Goal: Task Accomplishment & Management: Manage account settings

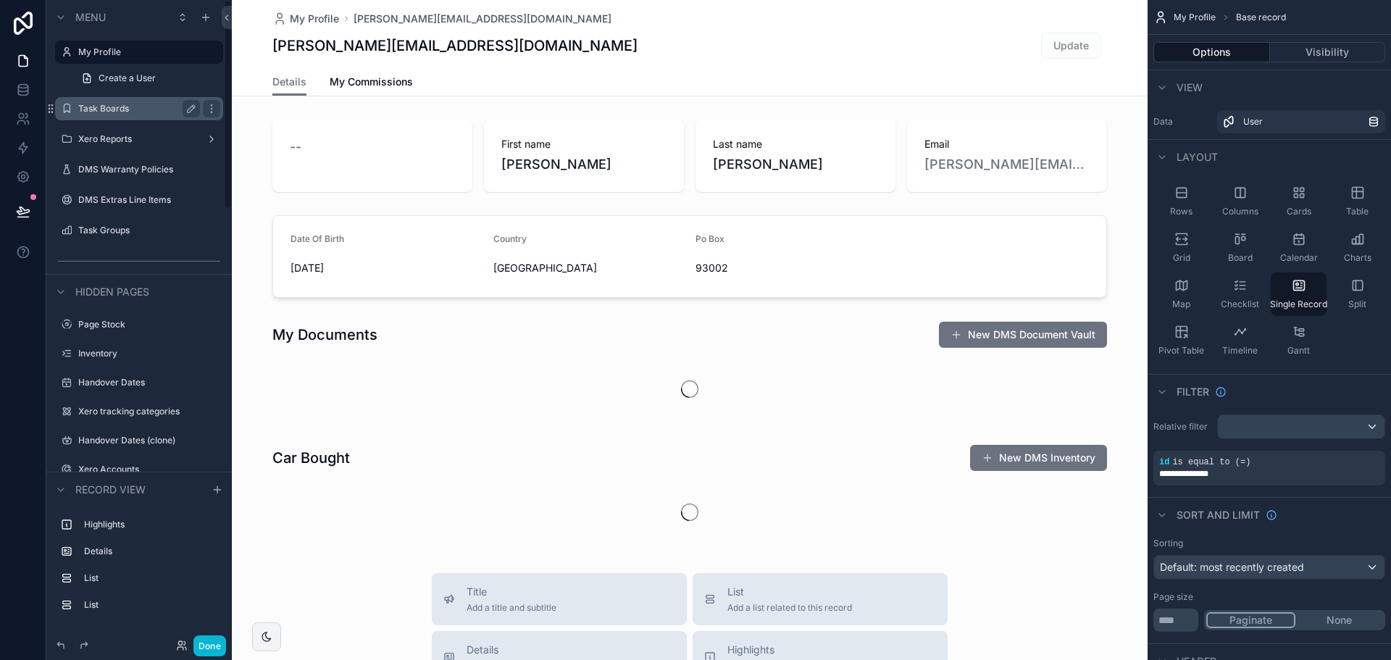
drag, startPoint x: 165, startPoint y: 111, endPoint x: 156, endPoint y: 109, distance: 9.5
click at [156, 109] on label "Task Boards" at bounding box center [136, 109] width 116 height 12
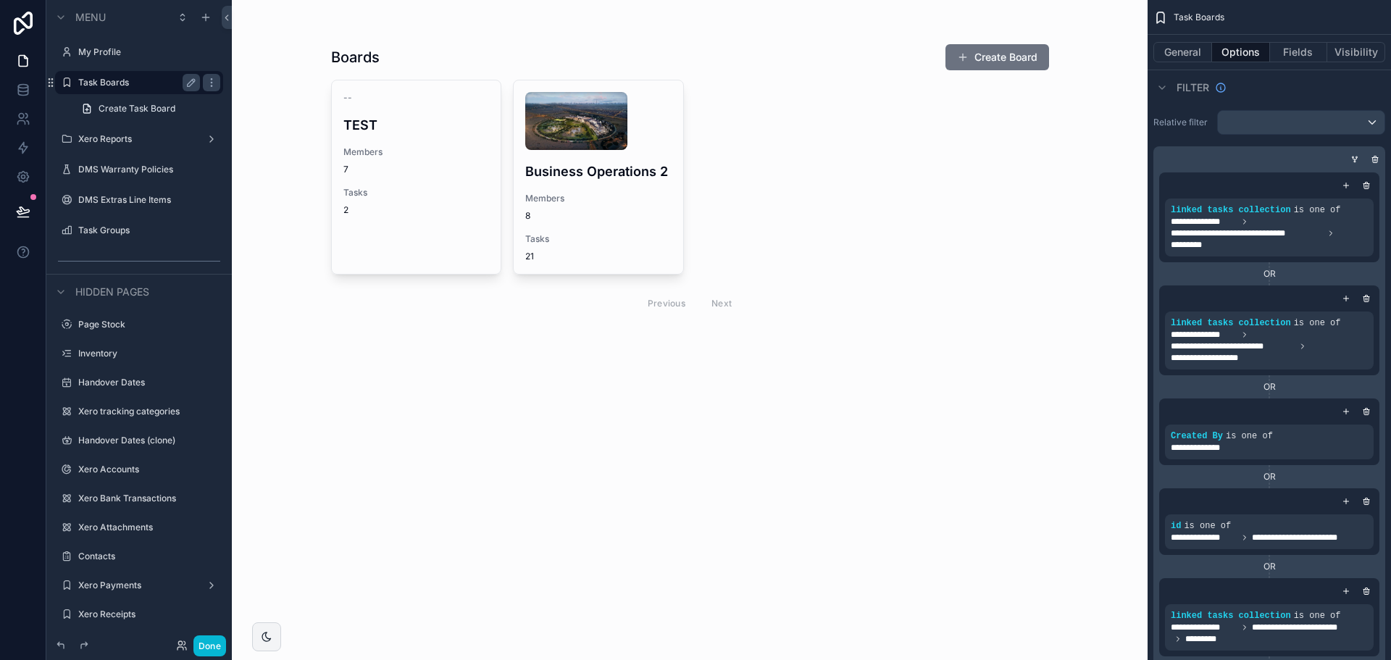
click at [618, 177] on div "scrollable content" at bounding box center [690, 183] width 741 height 367
click at [618, 177] on h4 "Business Operations 2" at bounding box center [598, 172] width 146 height 20
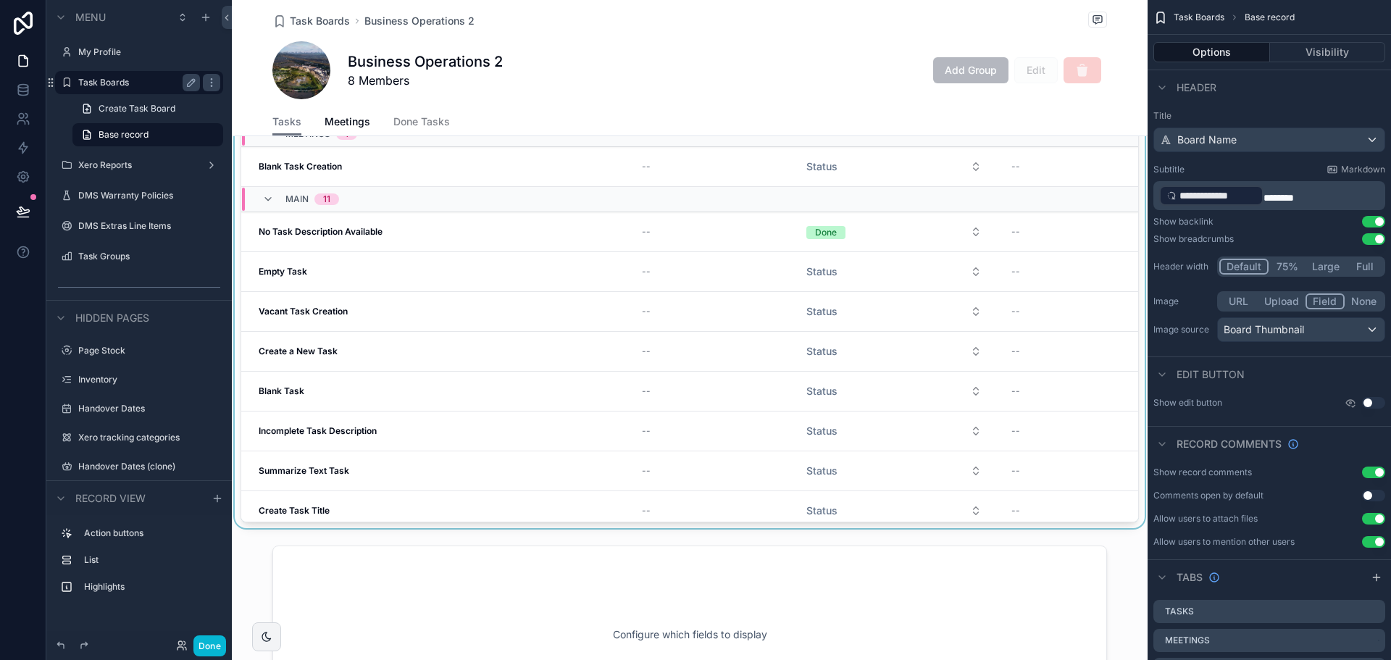
scroll to position [30, 0]
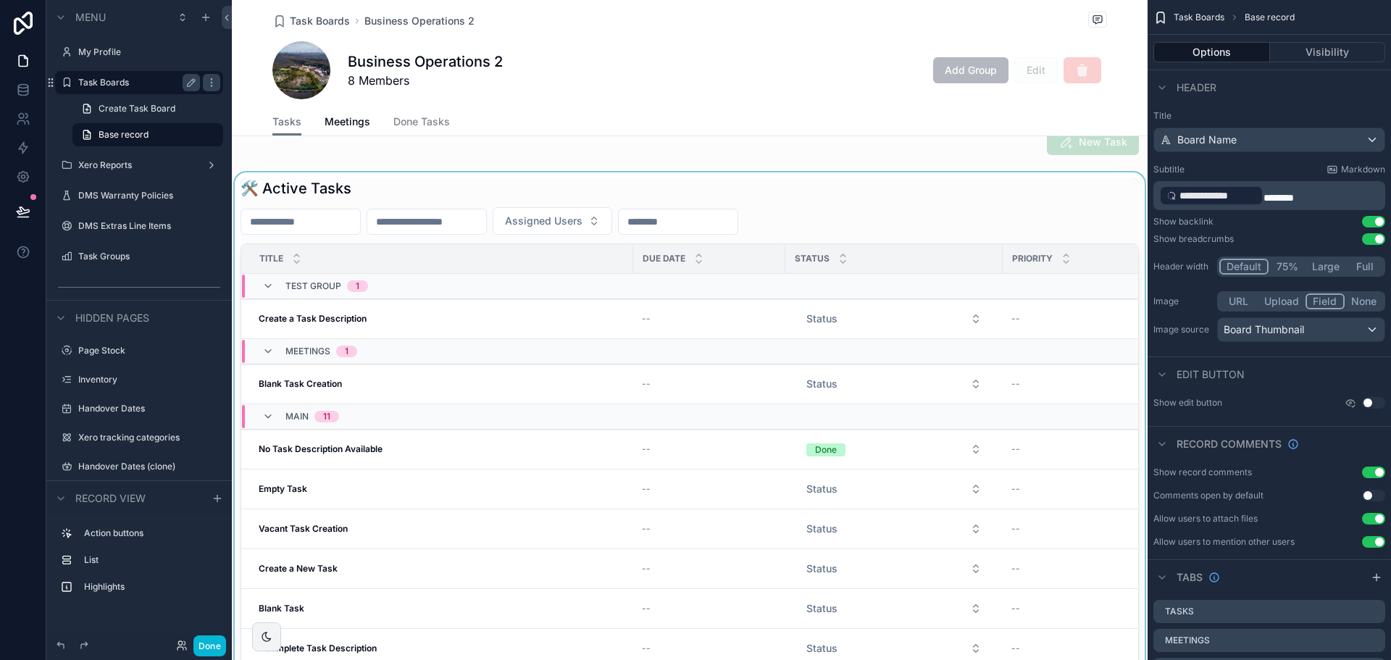
drag, startPoint x: 1119, startPoint y: 325, endPoint x: 1127, endPoint y: 354, distance: 29.4
click at [1127, 354] on div "scrollable content" at bounding box center [690, 458] width 916 height 573
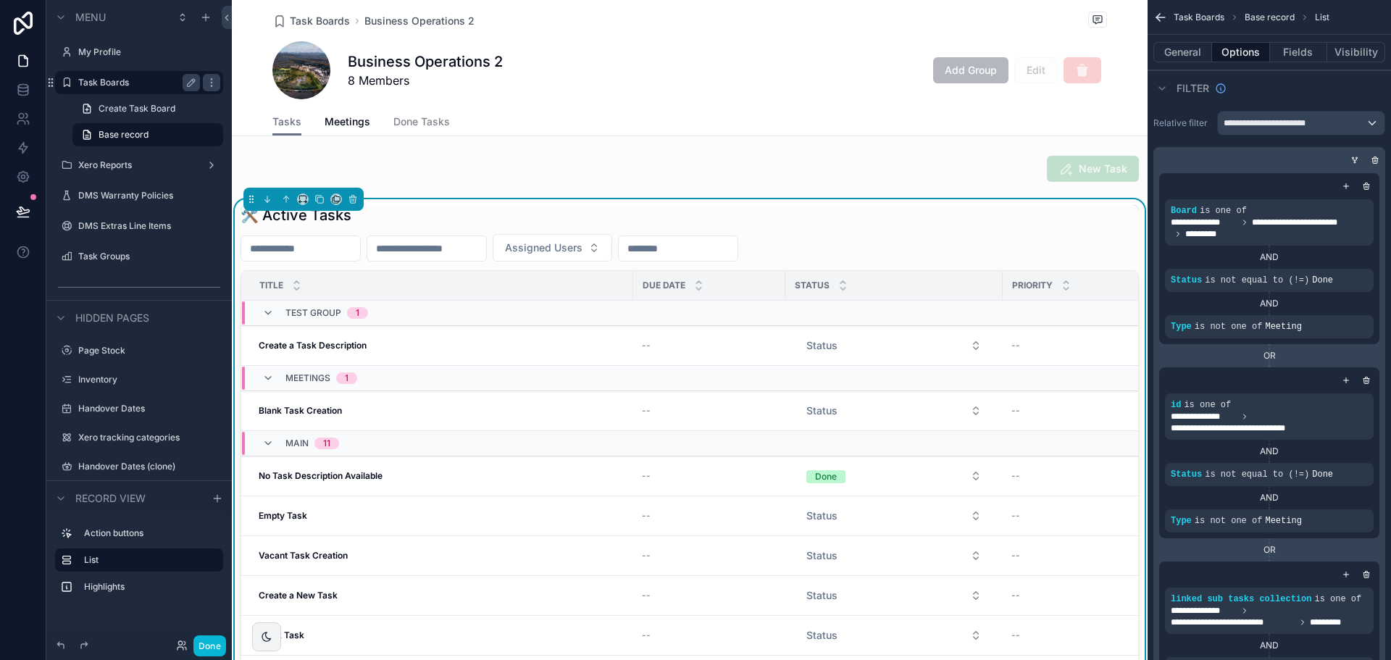
scroll to position [0, 0]
click at [335, 22] on span "Task Boards" at bounding box center [320, 21] width 60 height 14
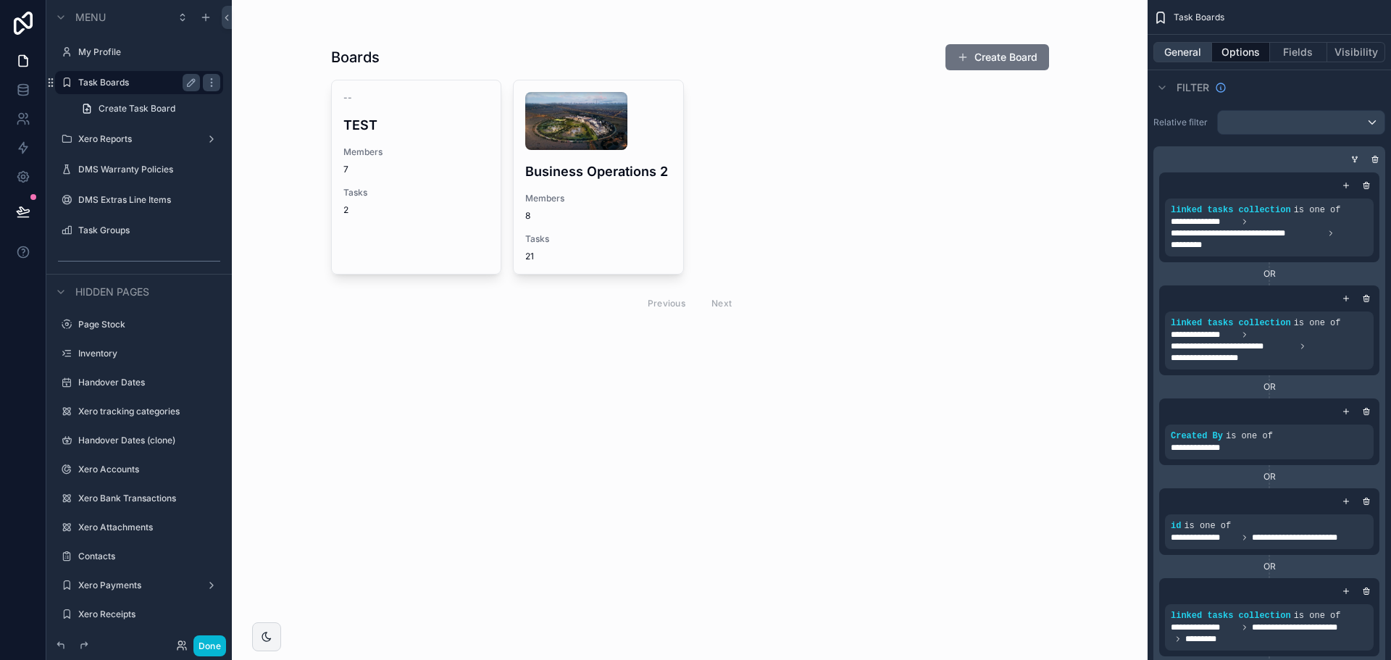
click at [1191, 50] on button "General" at bounding box center [1183, 52] width 59 height 20
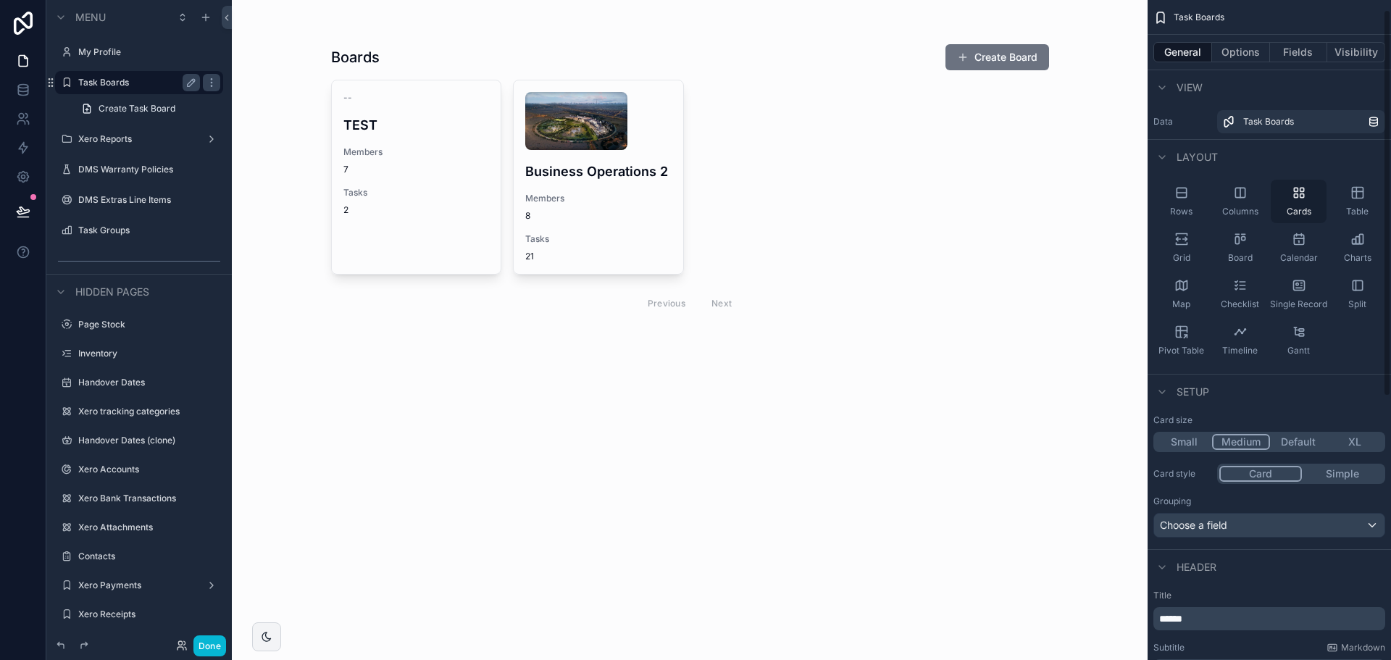
scroll to position [466, 0]
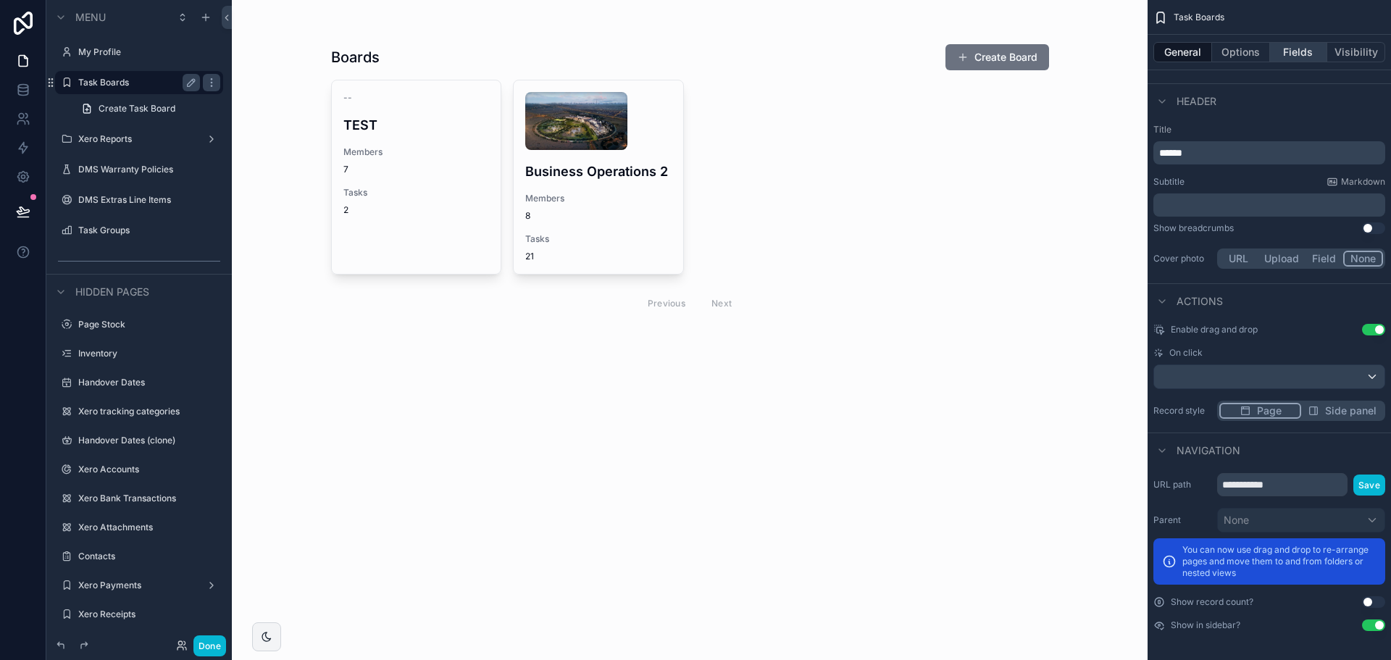
click at [1290, 54] on button "Fields" at bounding box center [1299, 52] width 58 height 20
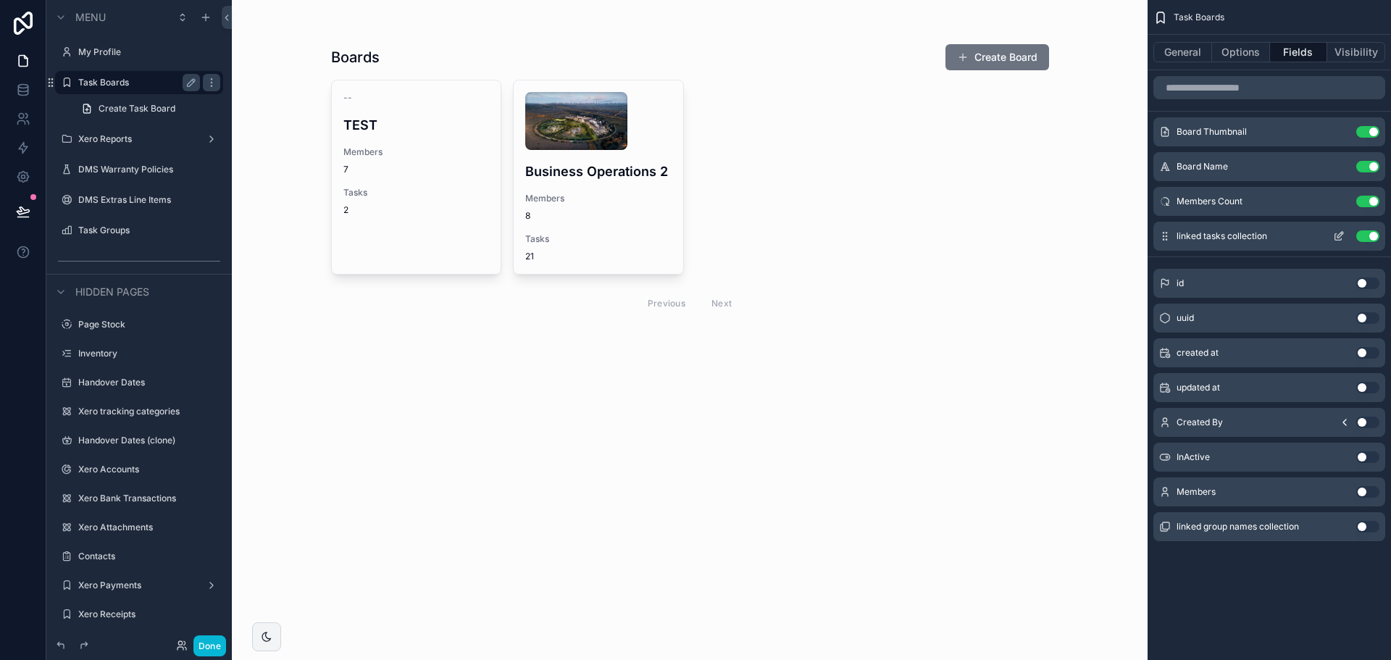
click at [1339, 235] on icon "scrollable content" at bounding box center [1341, 235] width 6 height 6
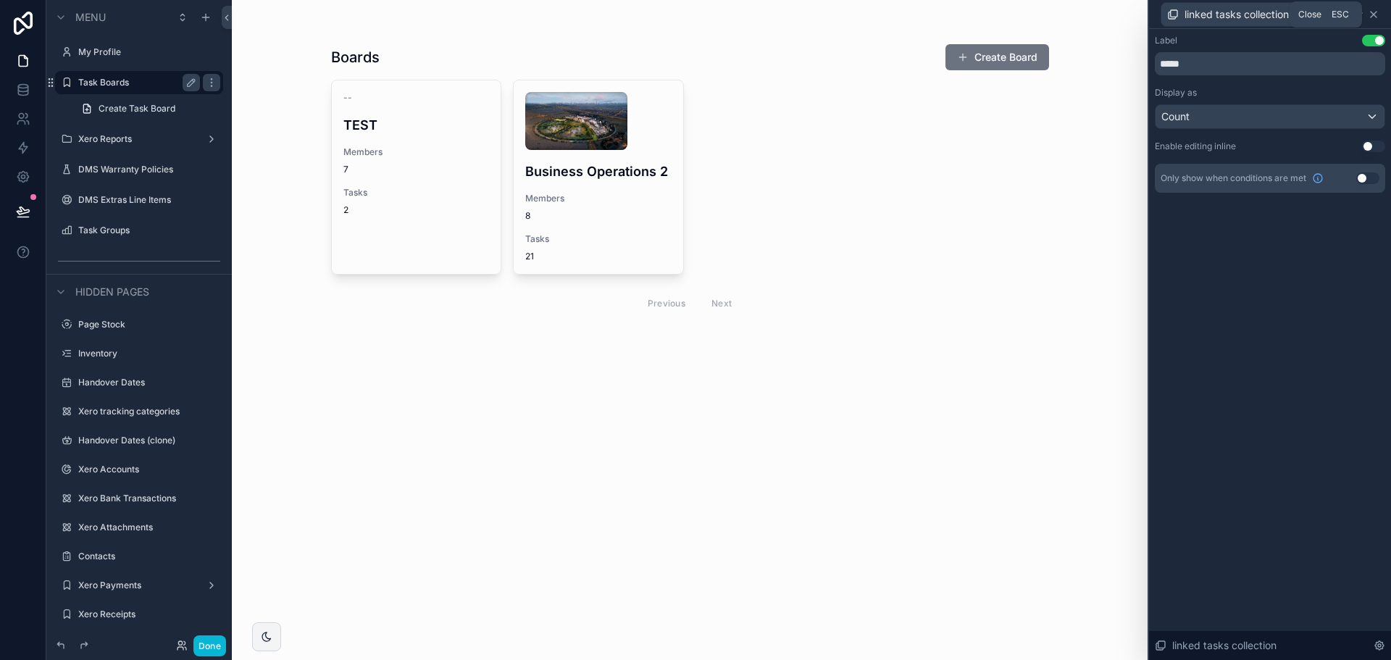
click at [1375, 17] on icon at bounding box center [1374, 15] width 12 height 12
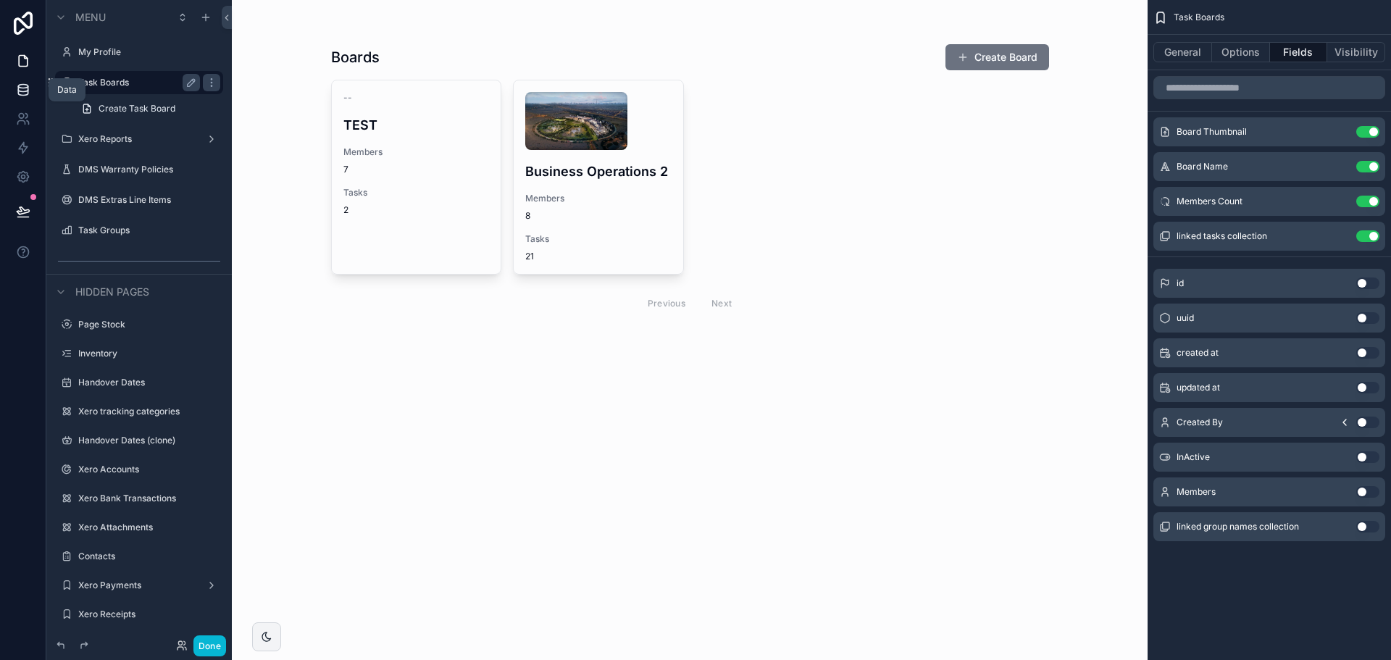
click at [19, 83] on icon at bounding box center [23, 90] width 14 height 14
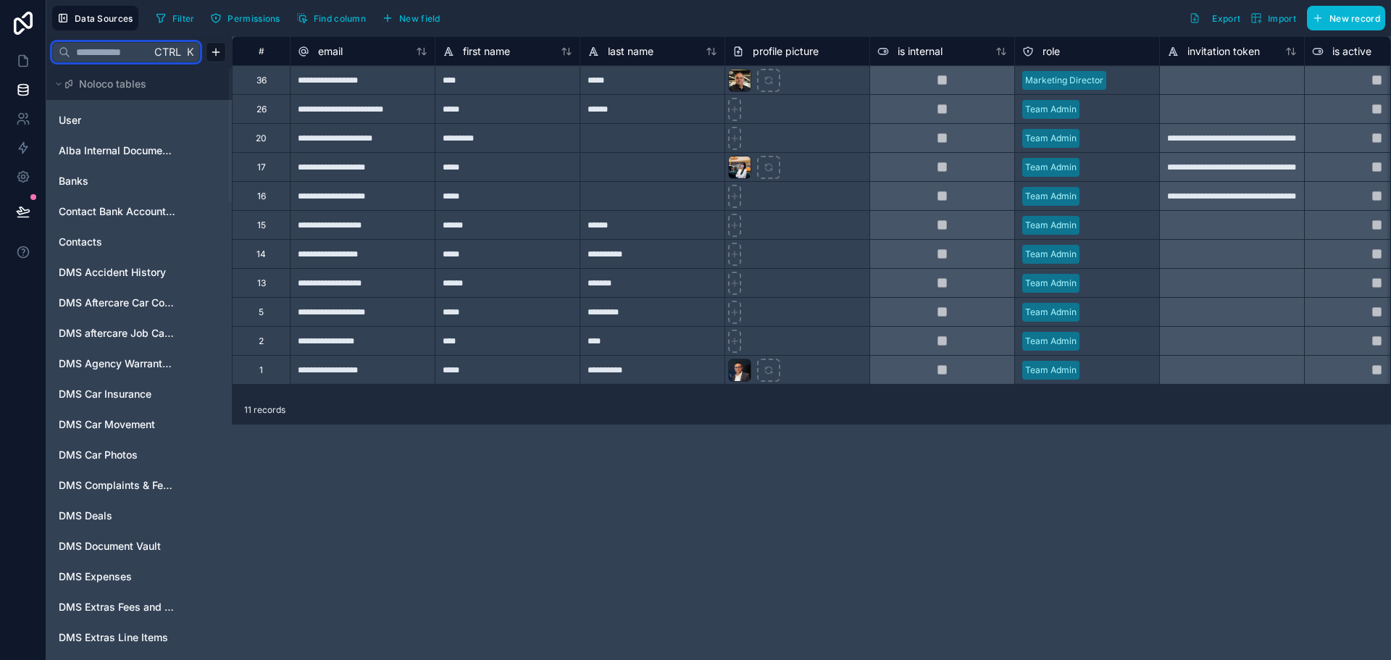
click at [145, 57] on input "text" at bounding box center [110, 52] width 80 height 26
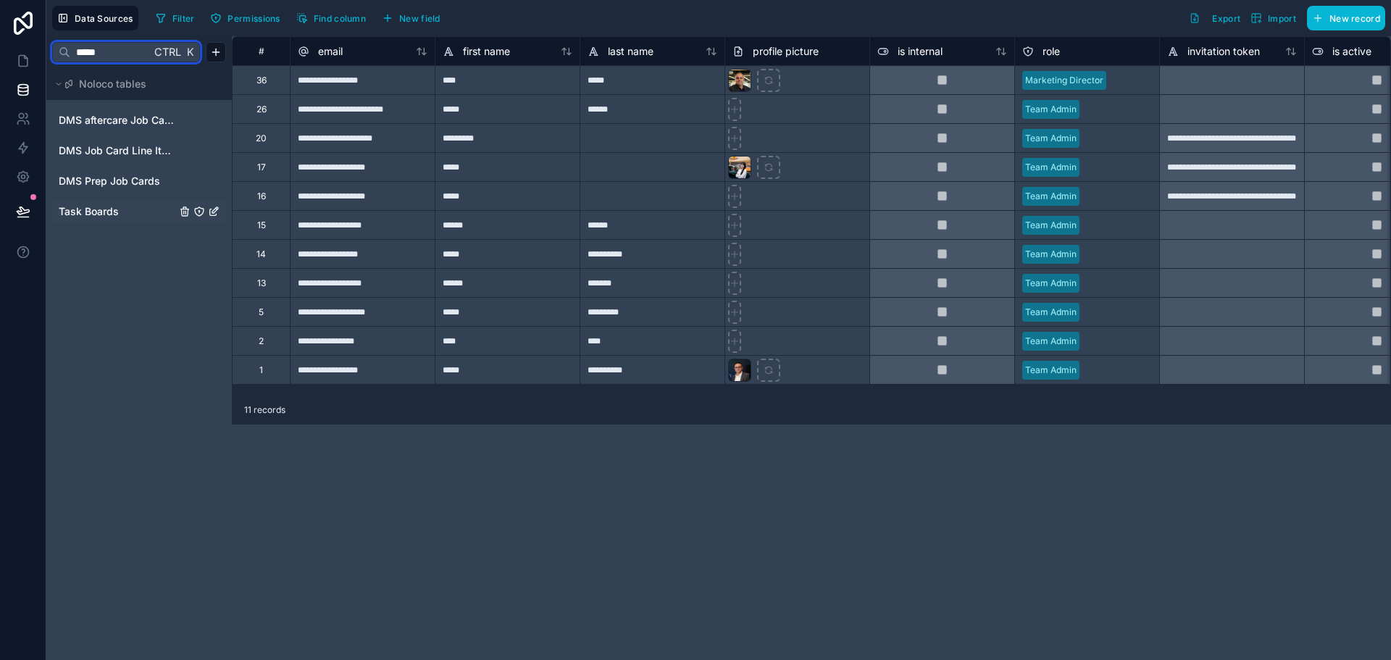
type input "*****"
click at [131, 202] on div "Task Boards" at bounding box center [139, 211] width 174 height 23
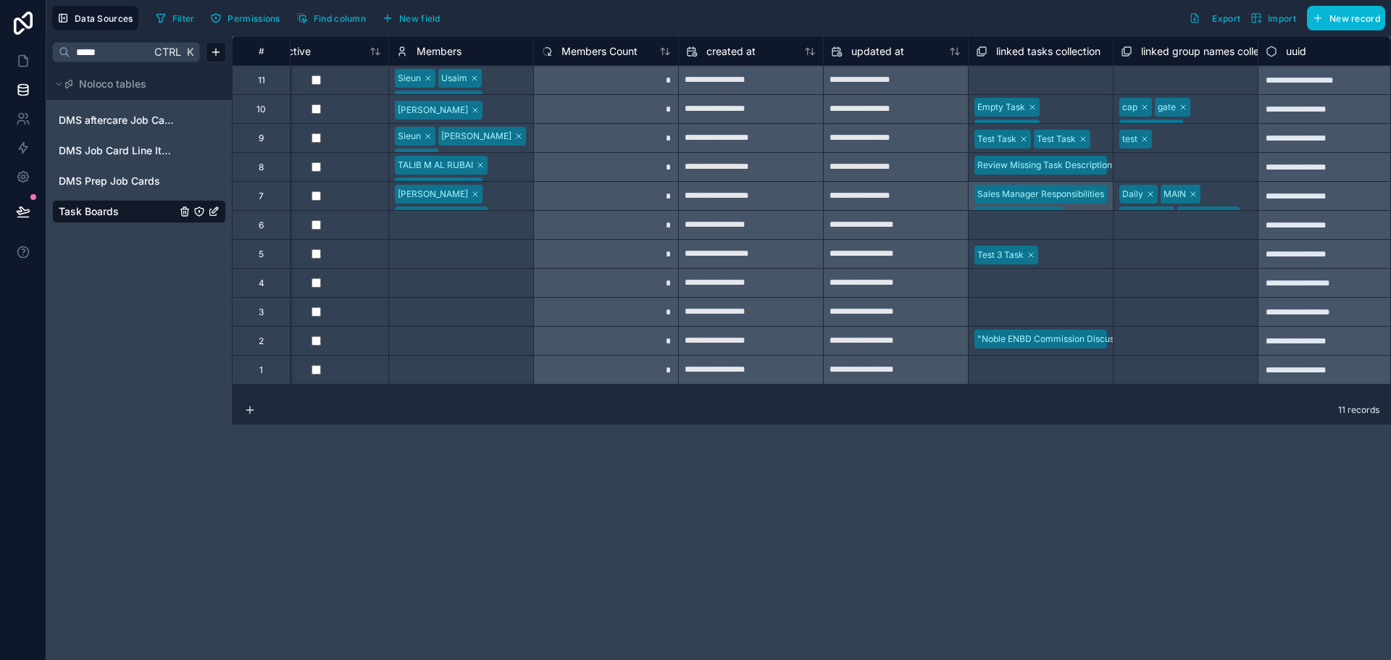
scroll to position [0, 493]
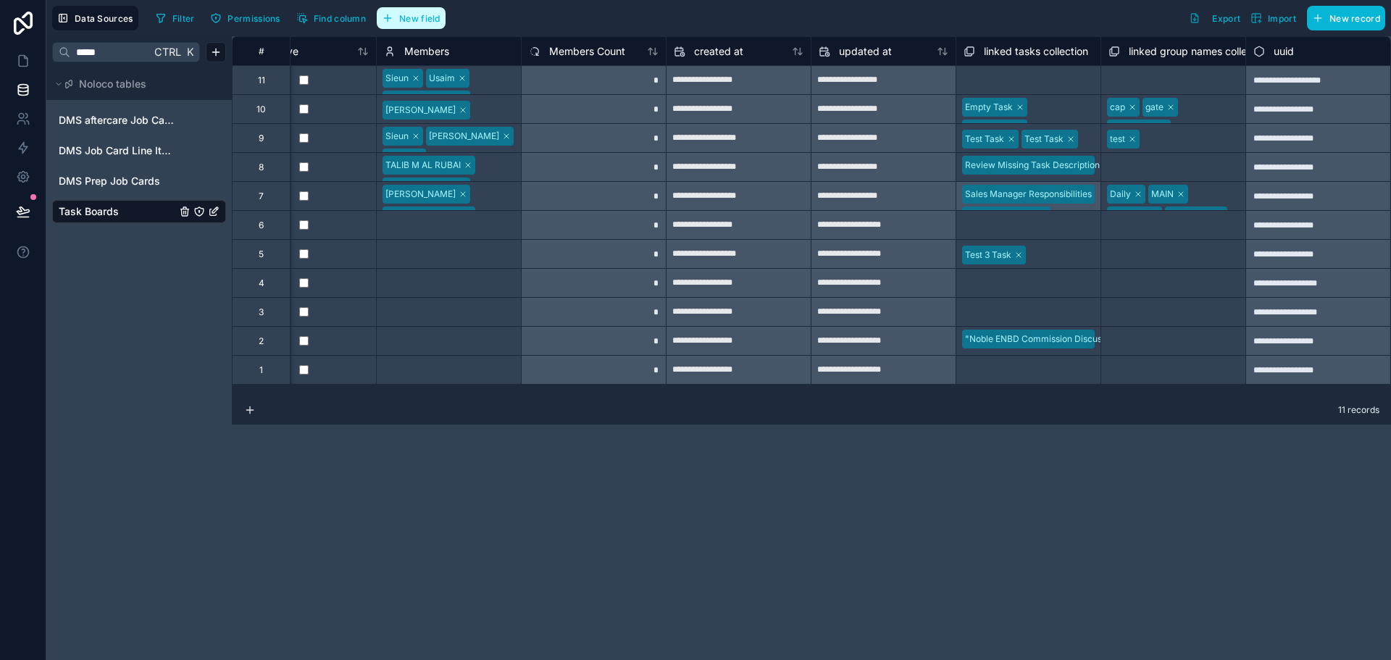
click at [414, 20] on span "New field" at bounding box center [419, 18] width 41 height 11
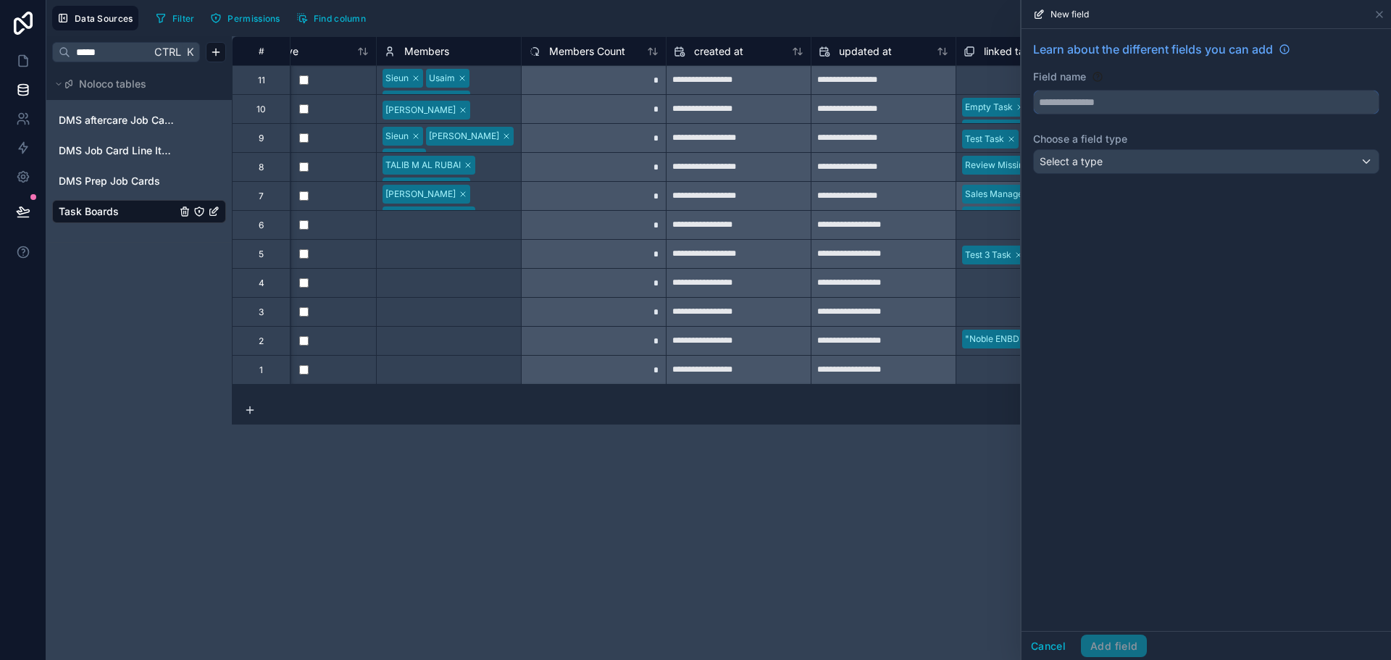
click at [1142, 101] on input "text" at bounding box center [1206, 102] width 345 height 23
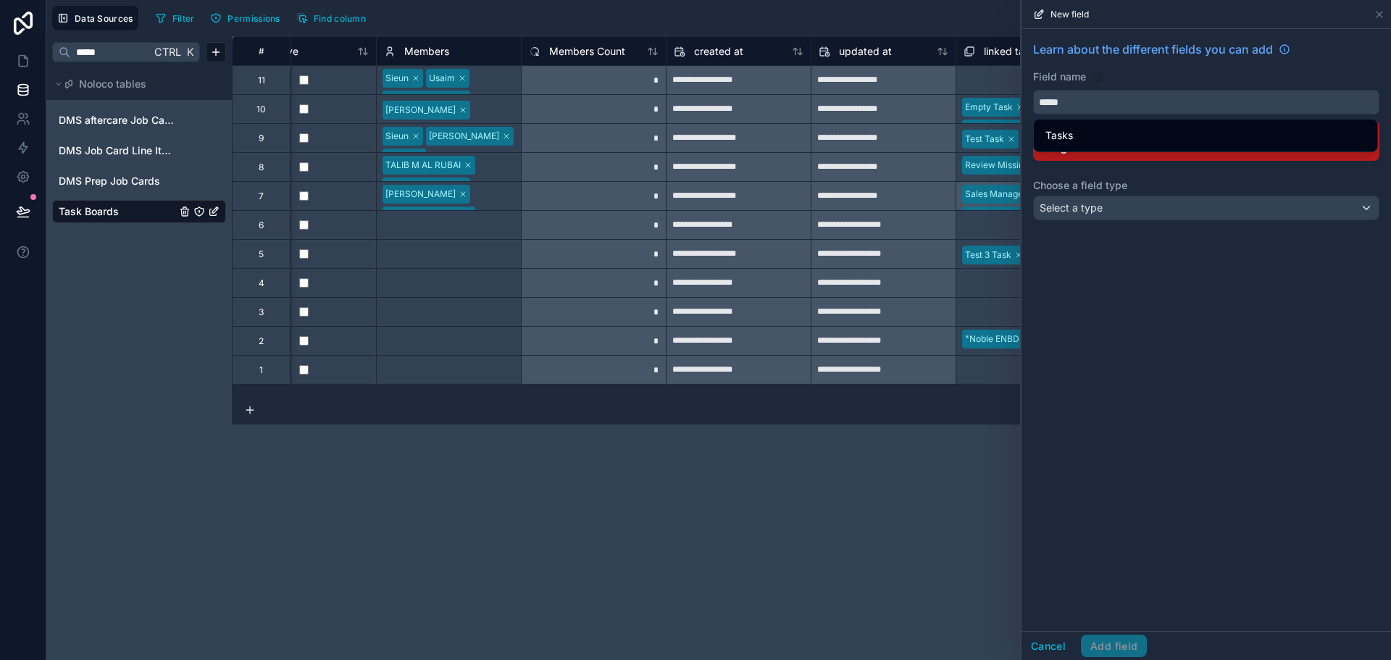
click at [1033, 90] on button "****" at bounding box center [1206, 102] width 346 height 25
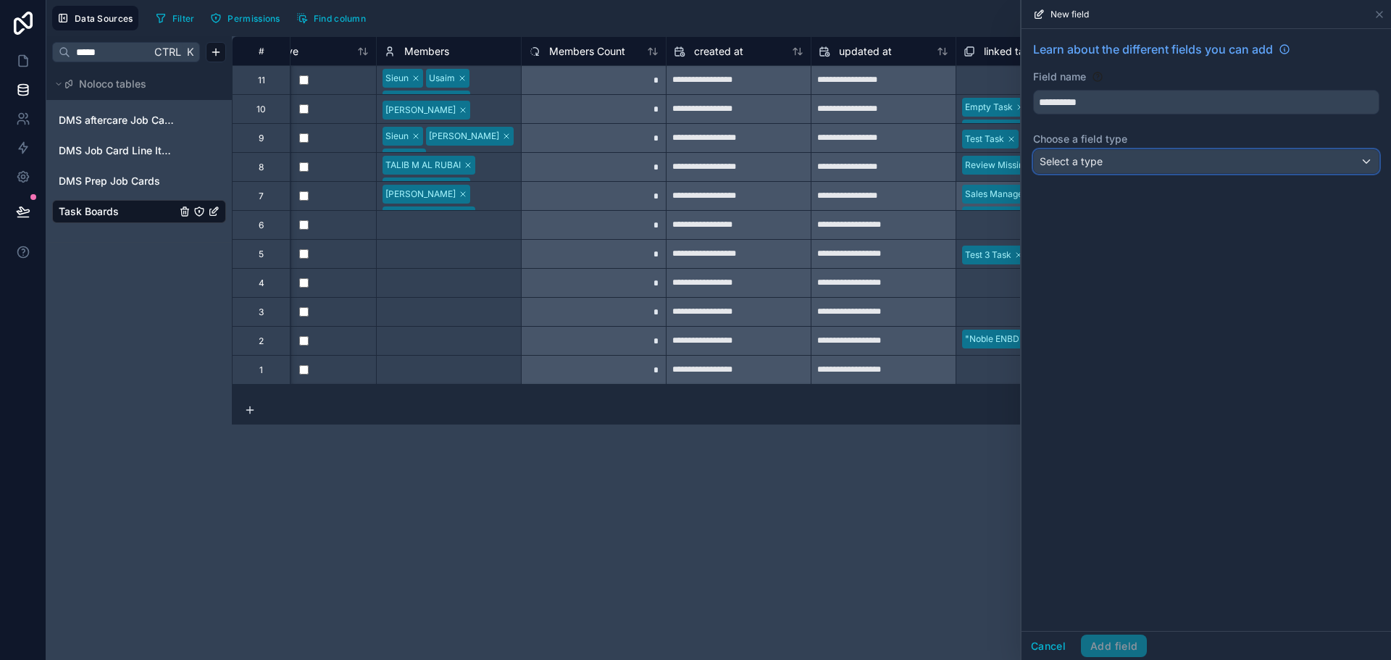
click at [1102, 165] on span "Select a type" at bounding box center [1071, 161] width 63 height 12
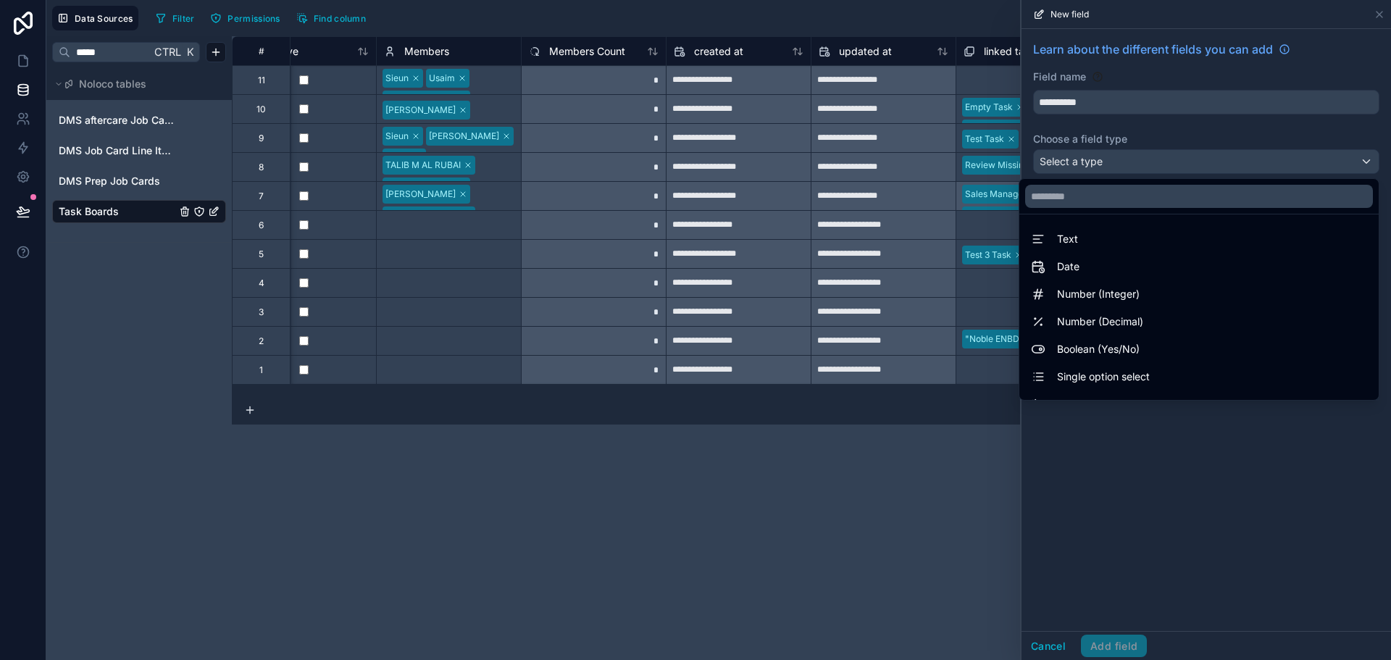
click at [1102, 165] on div at bounding box center [1207, 330] width 370 height 660
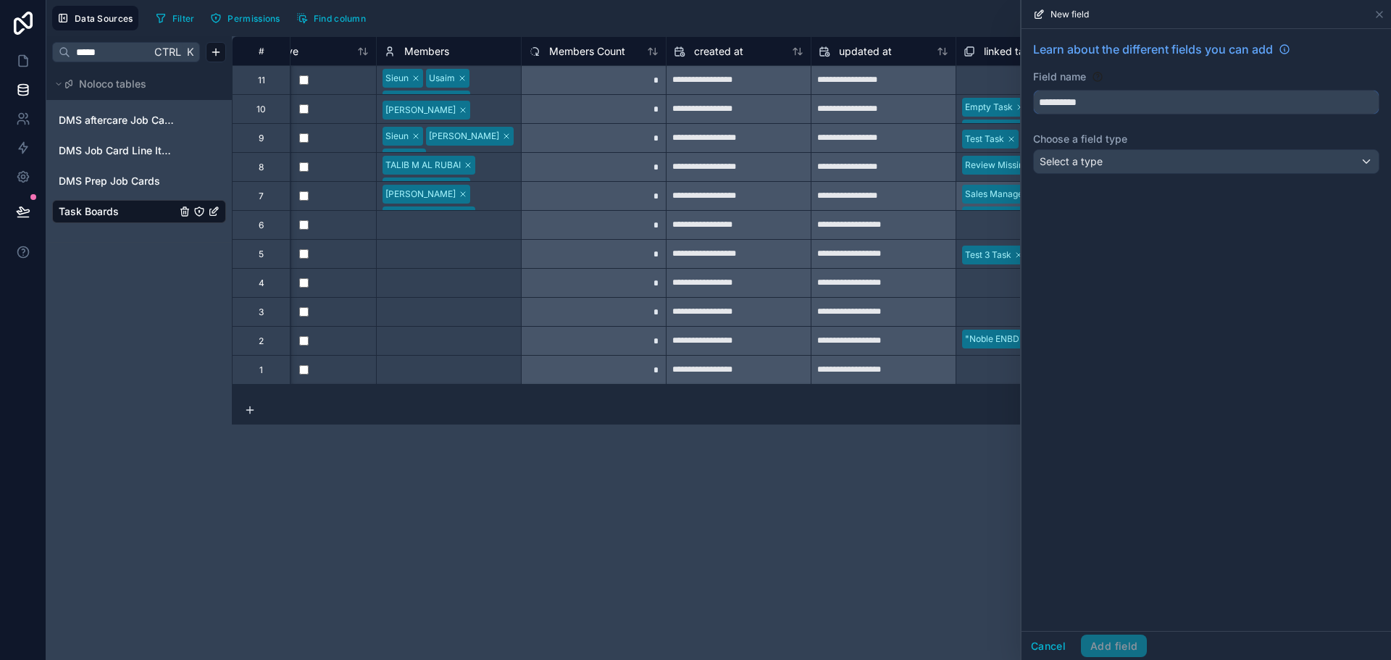
click at [1041, 99] on input "**********" at bounding box center [1206, 102] width 345 height 23
click at [1033, 90] on button "**********" at bounding box center [1206, 102] width 346 height 25
type input "**********"
click at [1123, 162] on div "Select a type" at bounding box center [1206, 161] width 345 height 23
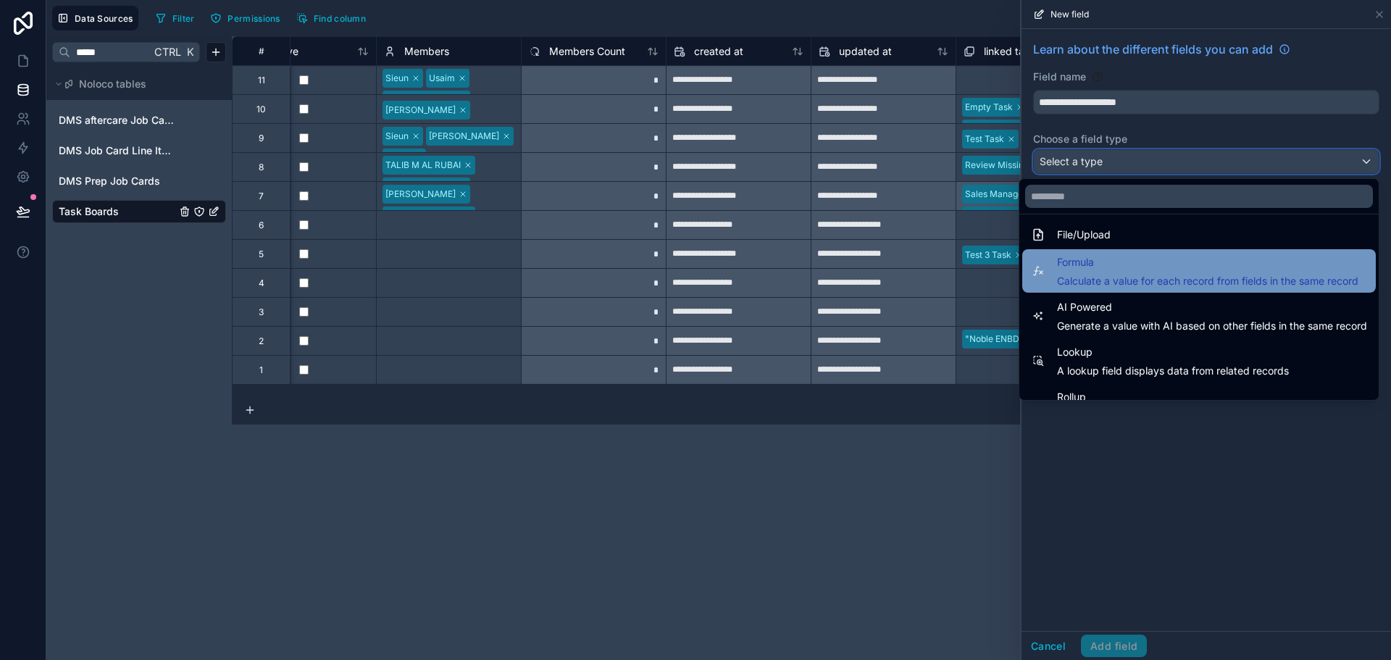
scroll to position [420, 0]
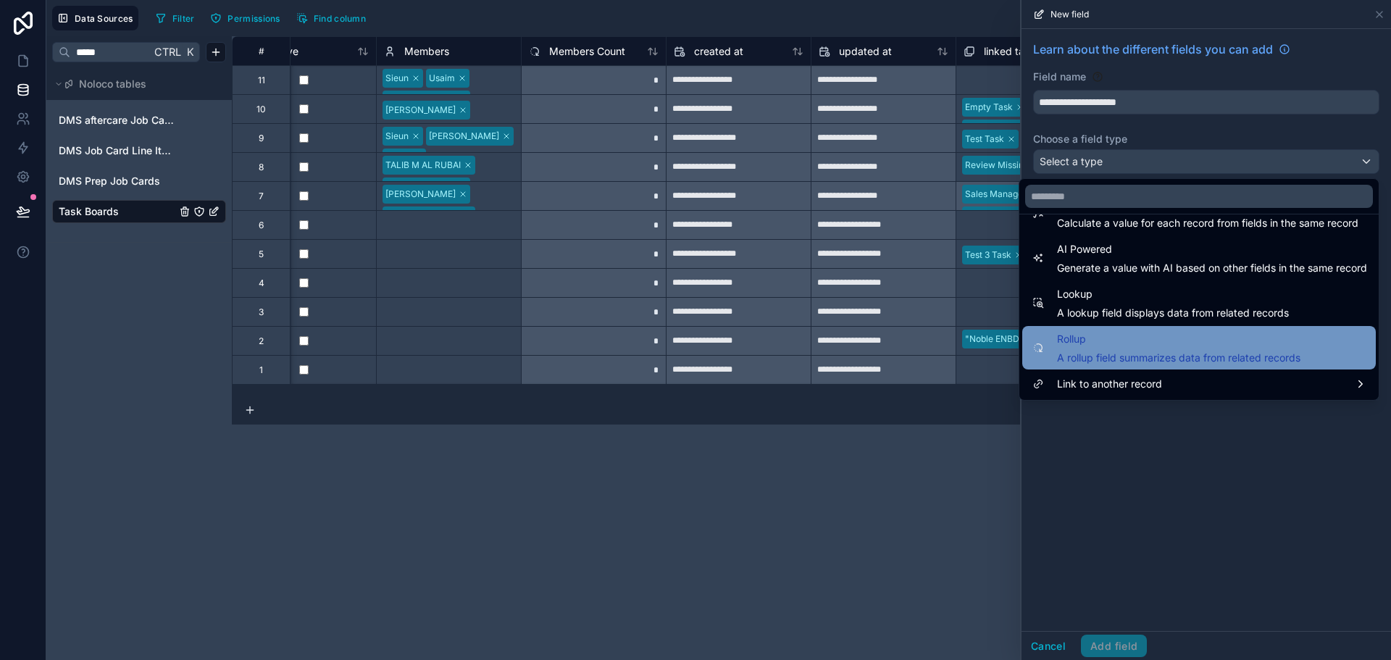
click at [1098, 350] on div "Rollup A rollup field summarizes data from related records" at bounding box center [1178, 347] width 243 height 35
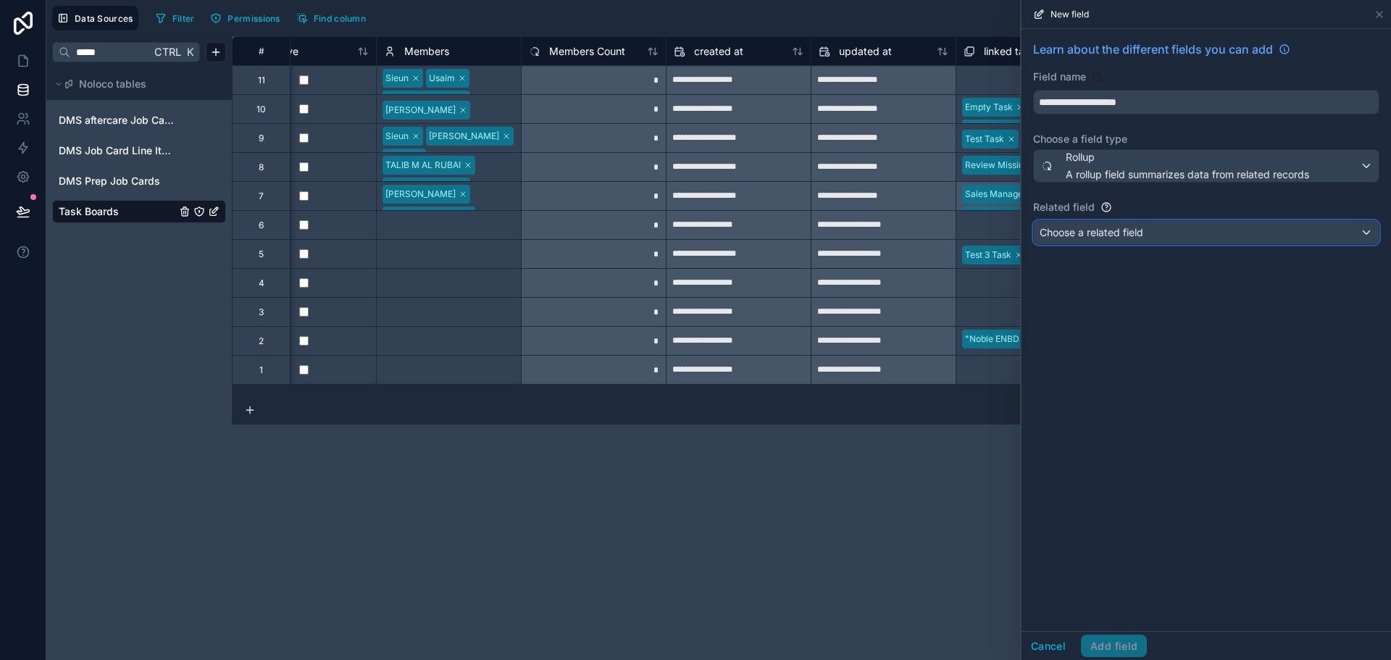
click at [1099, 237] on span "Choose a related field" at bounding box center [1092, 232] width 104 height 12
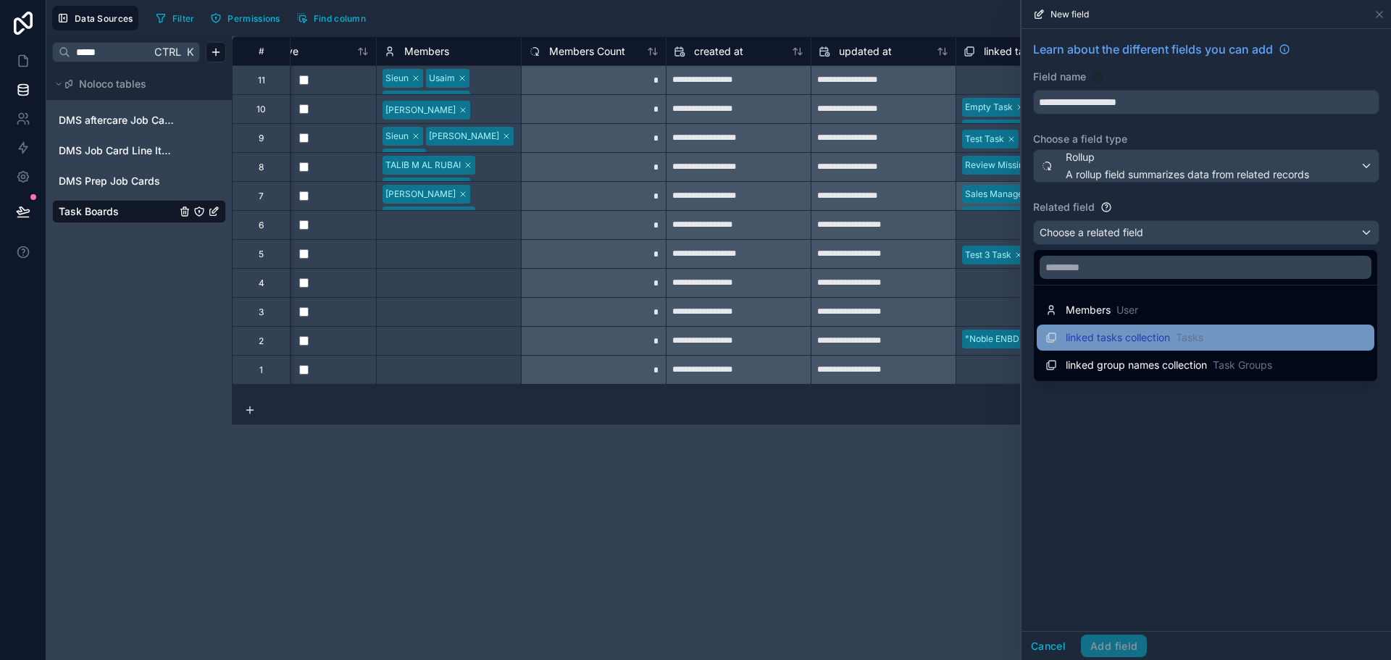
click at [1106, 345] on div "linked tasks collection Tasks" at bounding box center [1125, 337] width 158 height 17
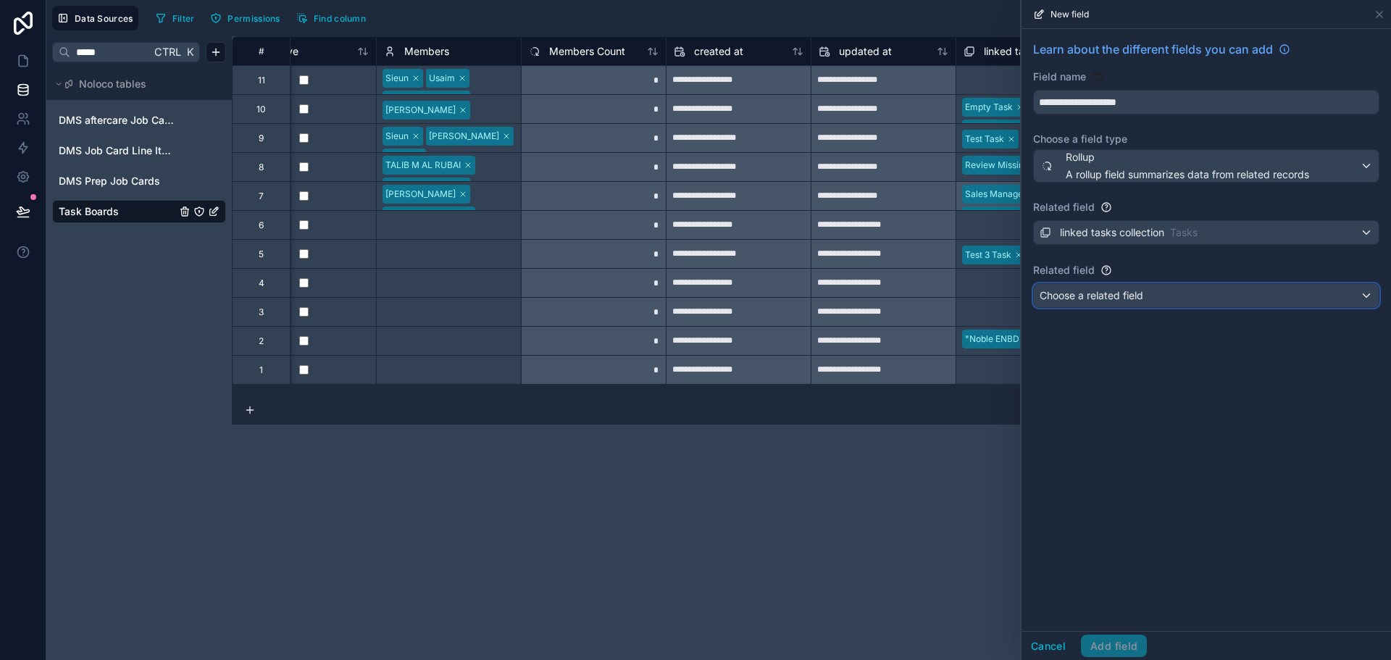
click at [1101, 296] on span "Choose a related field" at bounding box center [1092, 295] width 104 height 12
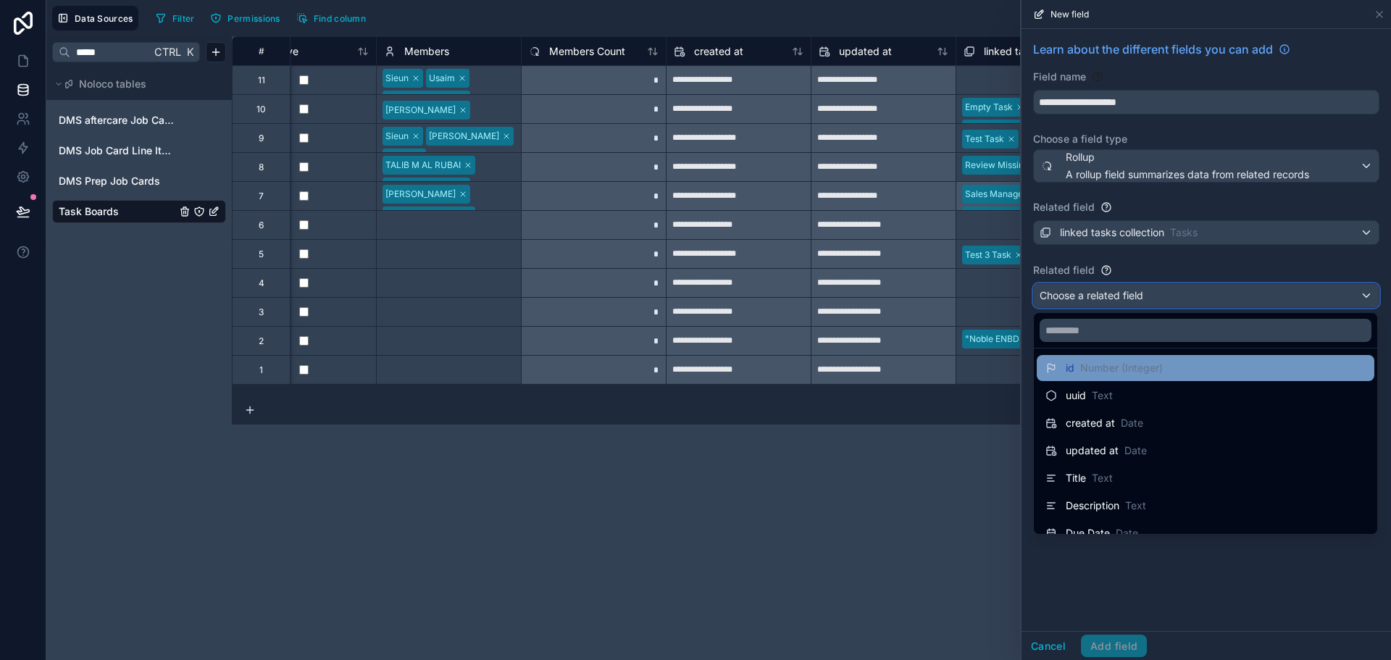
scroll to position [0, 0]
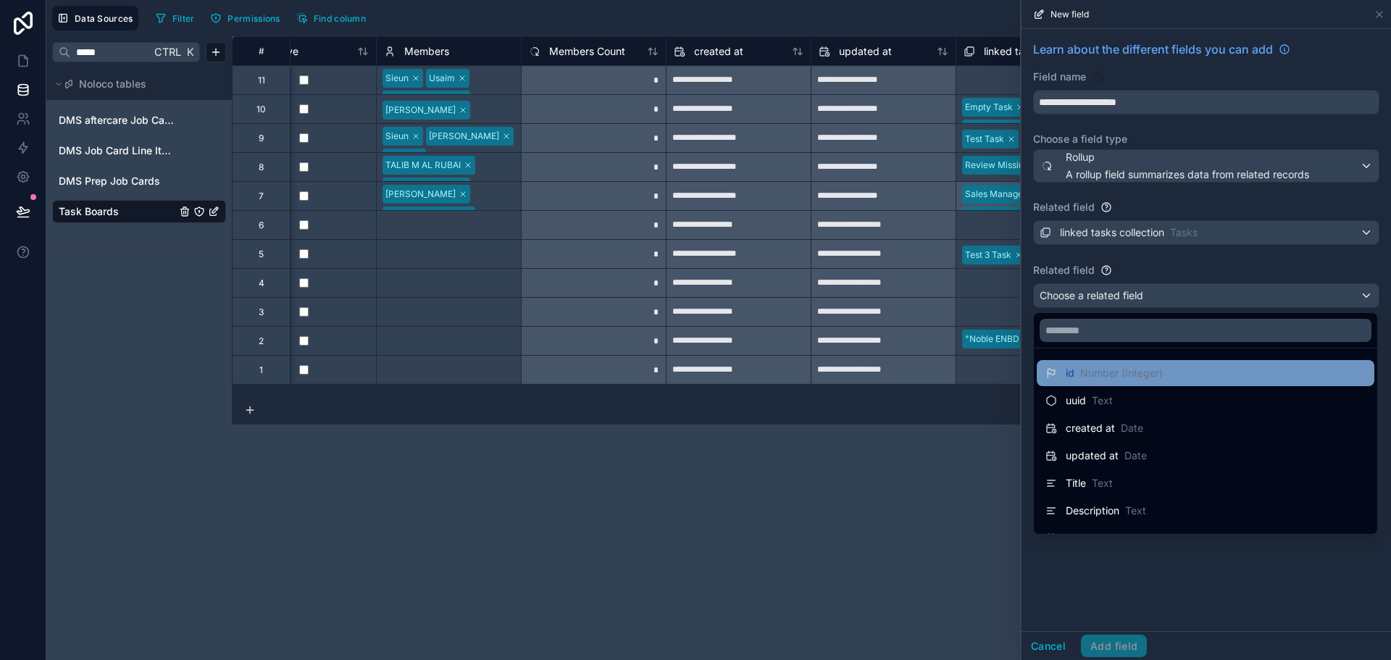
click at [1104, 364] on div "id Number (Integer)" at bounding box center [1104, 372] width 117 height 17
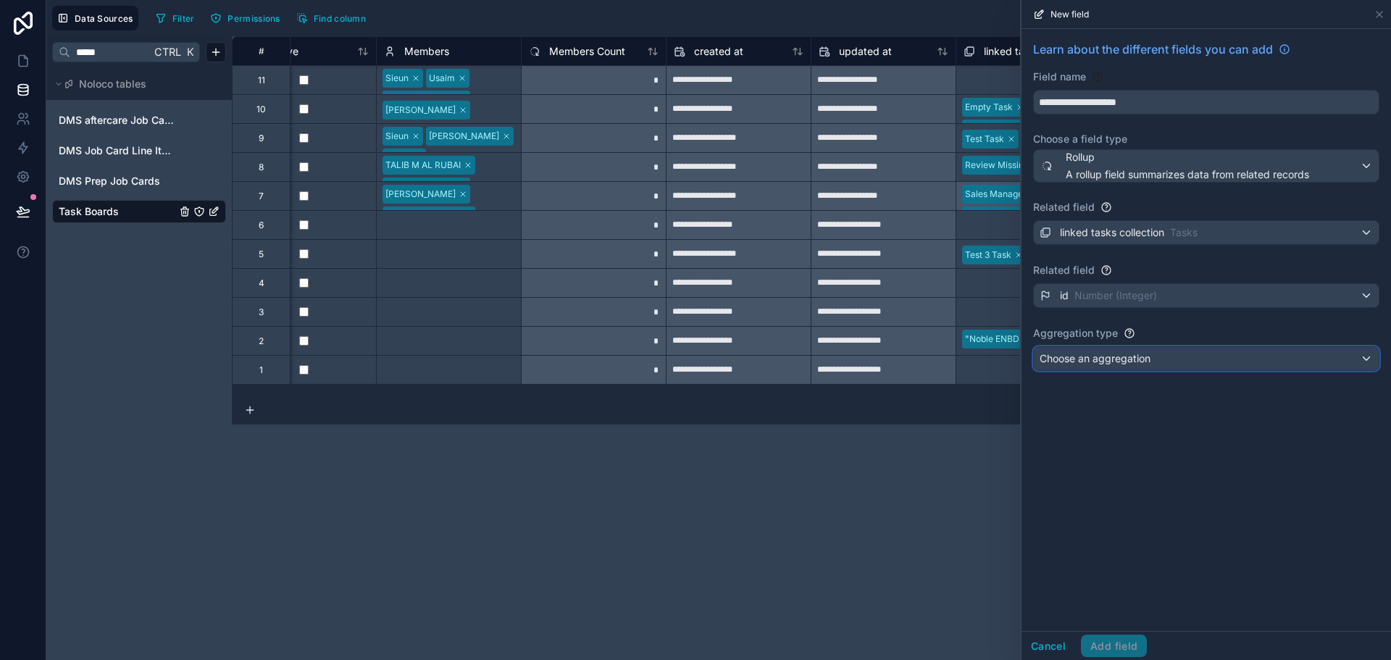
click at [1104, 362] on span "Choose an aggregation" at bounding box center [1095, 358] width 111 height 12
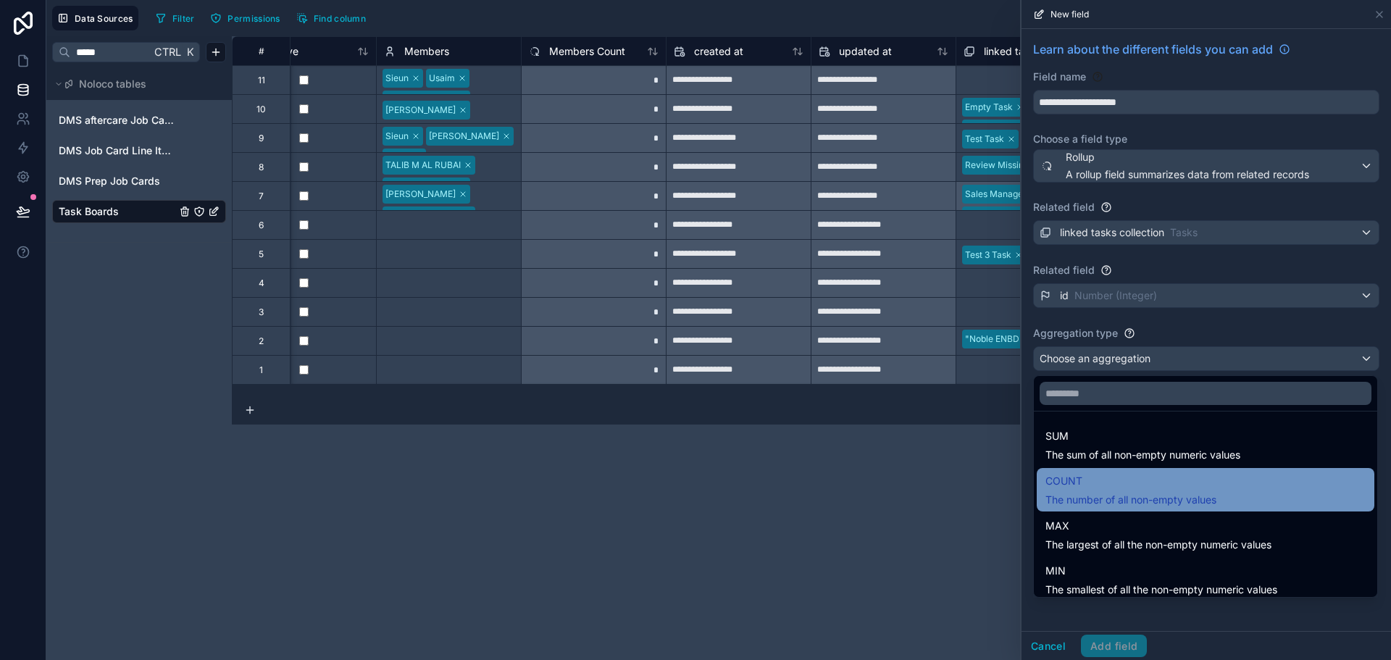
click at [1122, 495] on span "The number of all non-empty values" at bounding box center [1131, 500] width 171 height 14
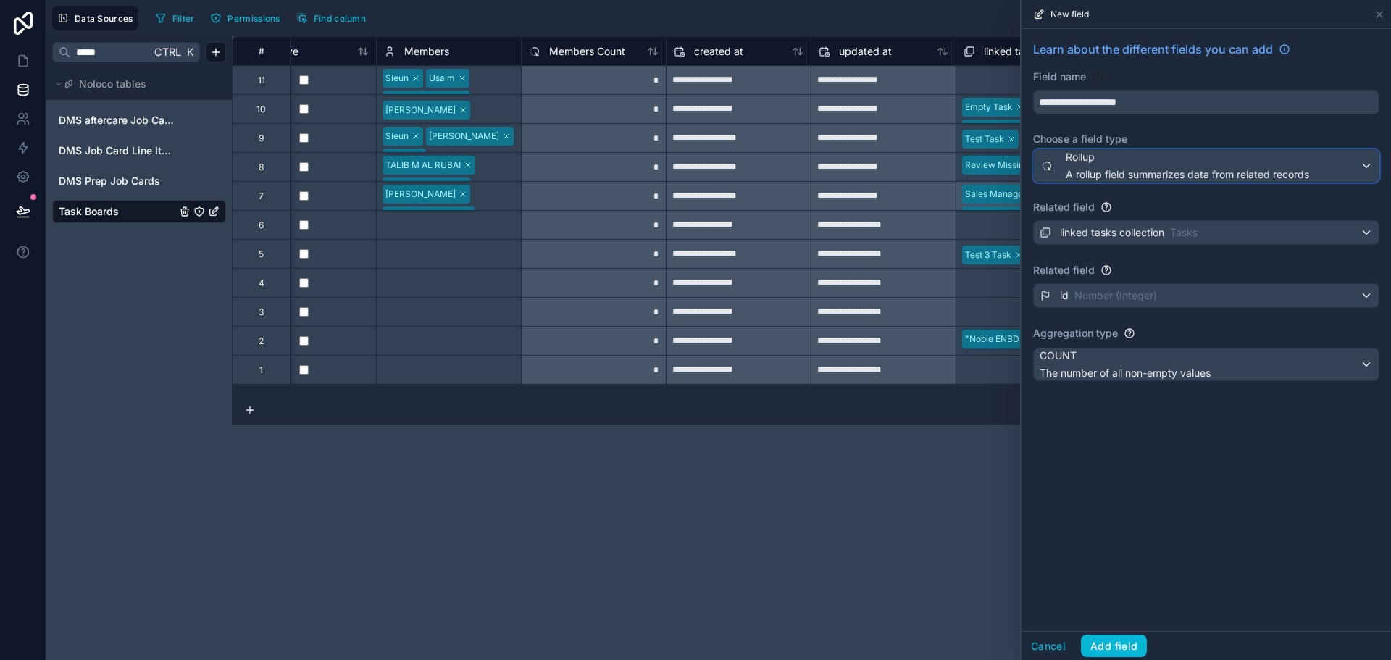
click at [1149, 173] on span "A rollup field summarizes data from related records" at bounding box center [1187, 174] width 243 height 14
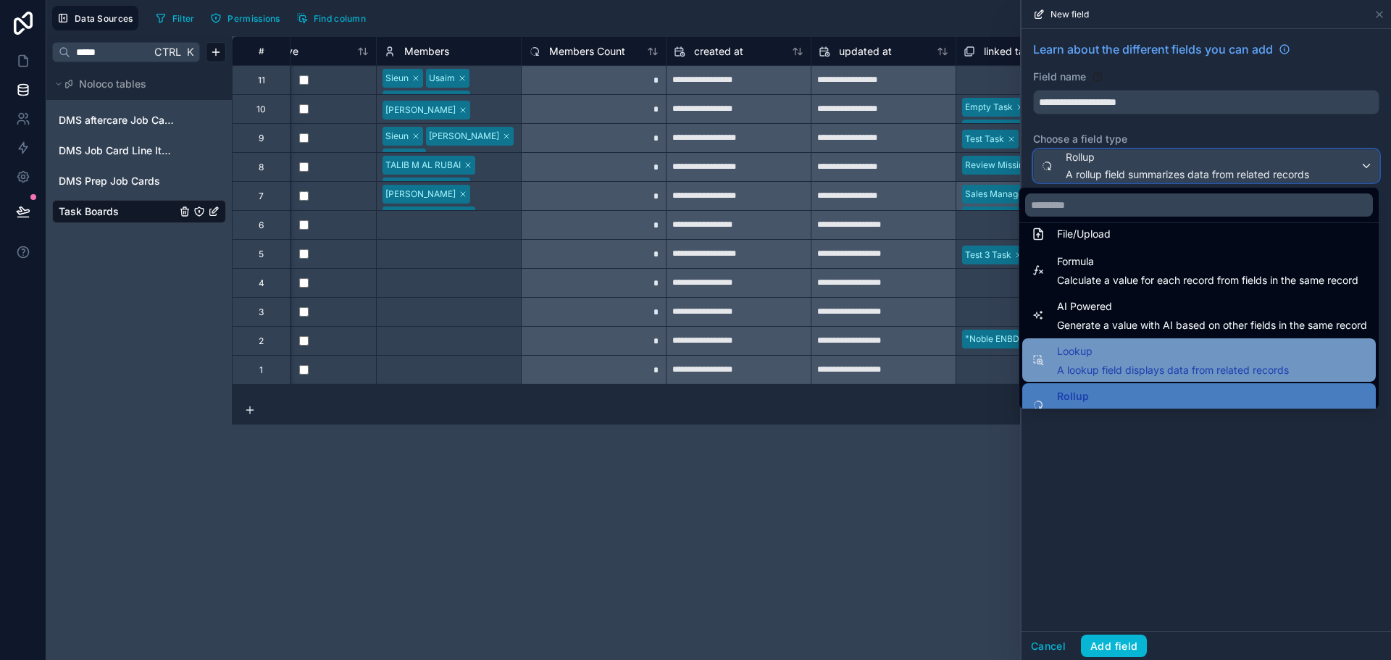
scroll to position [348, 0]
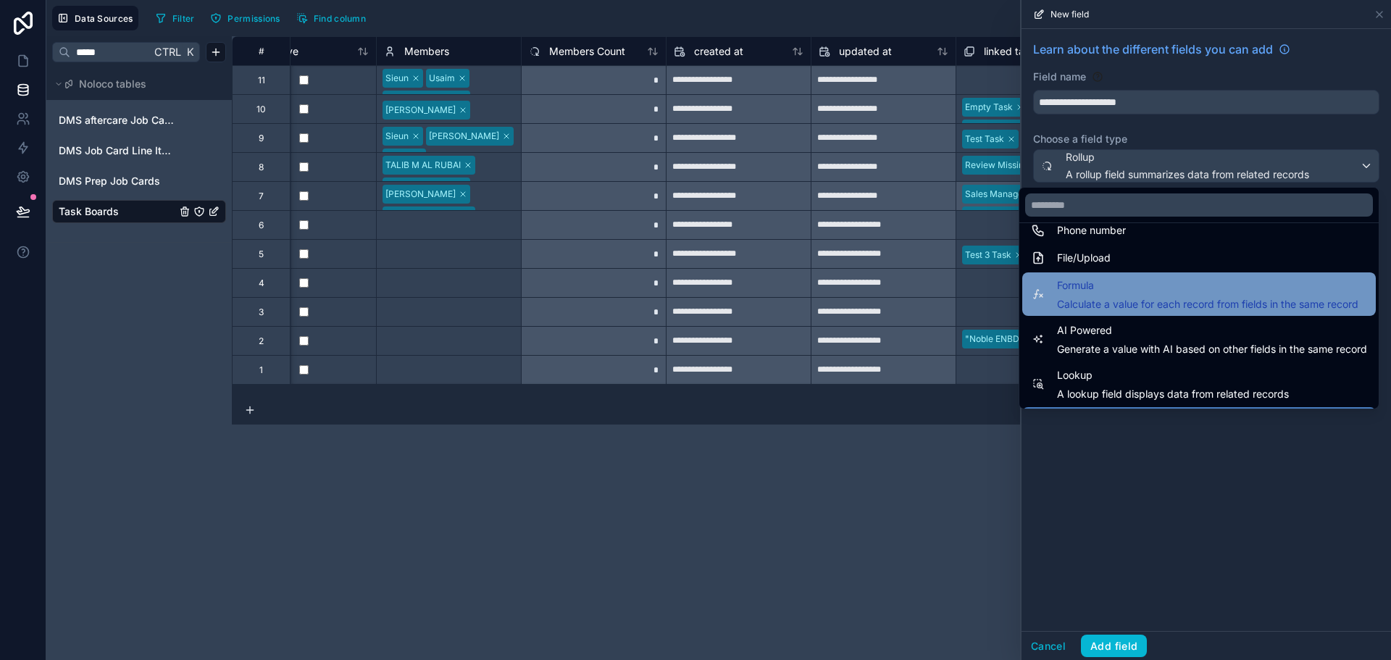
click at [1122, 291] on span "Formula" at bounding box center [1207, 285] width 301 height 17
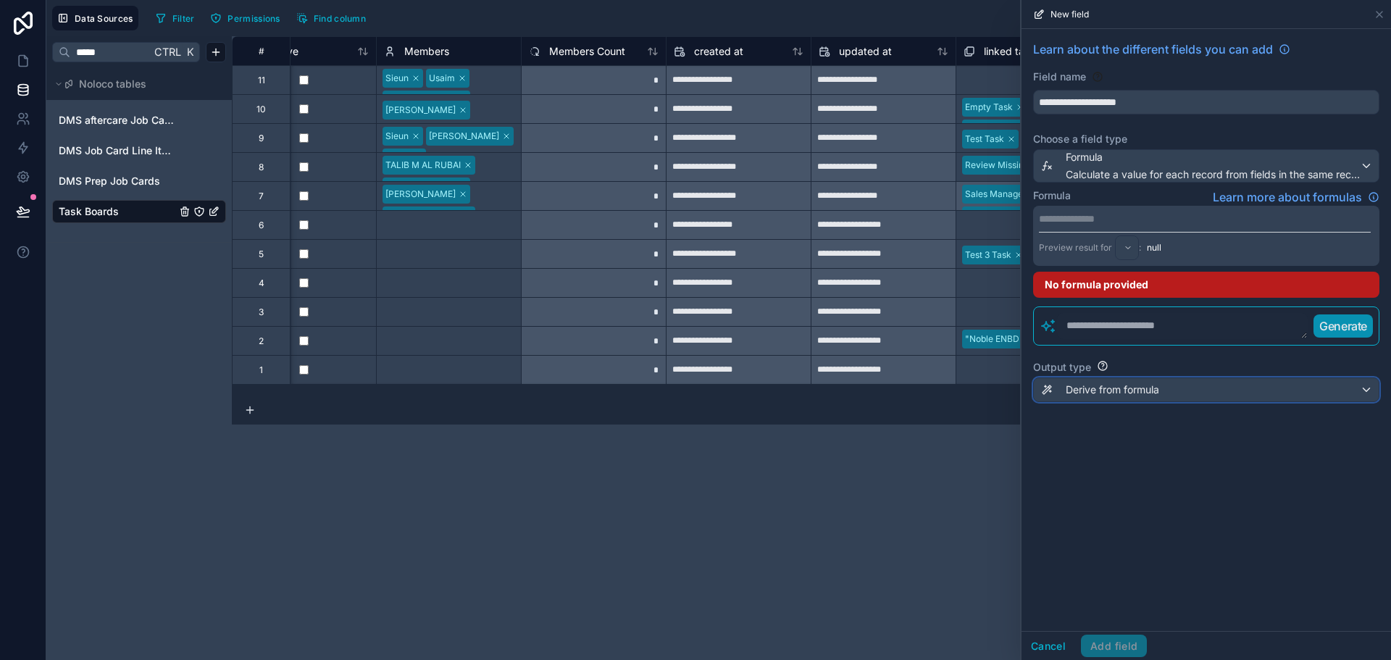
click at [1126, 389] on span "Derive from formula" at bounding box center [1112, 390] width 93 height 14
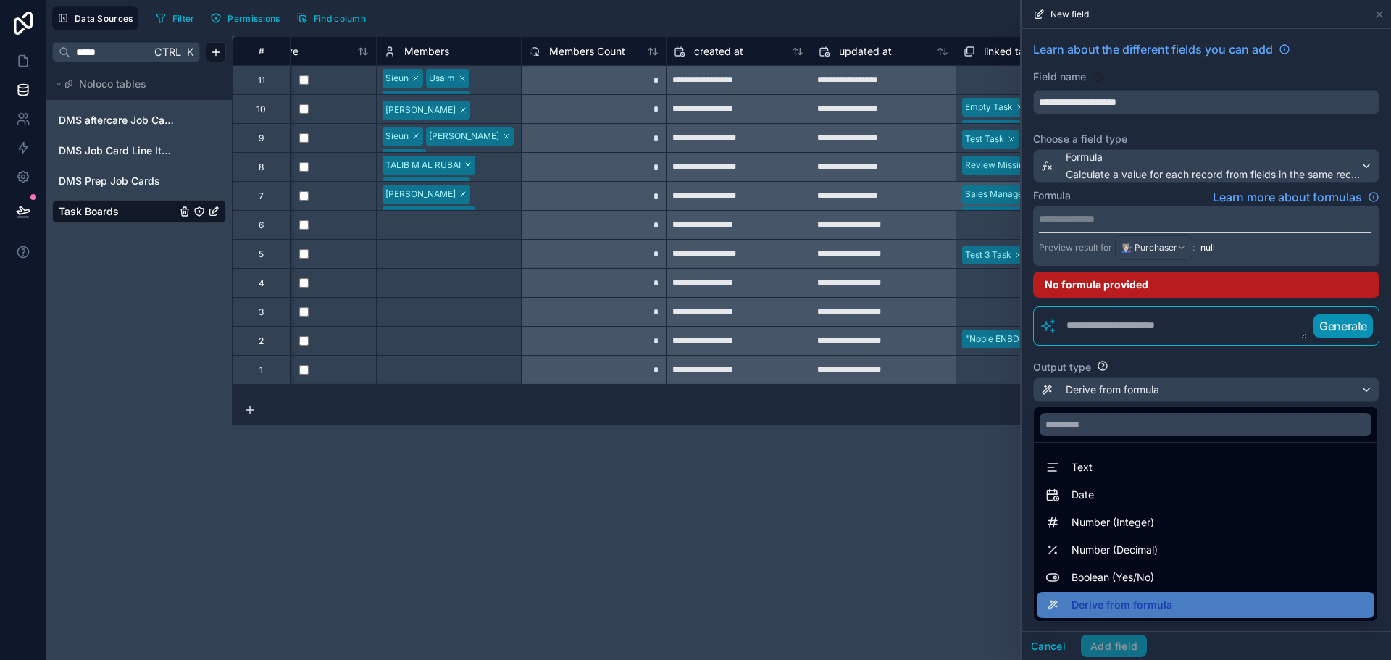
click at [1092, 216] on div at bounding box center [1207, 330] width 370 height 660
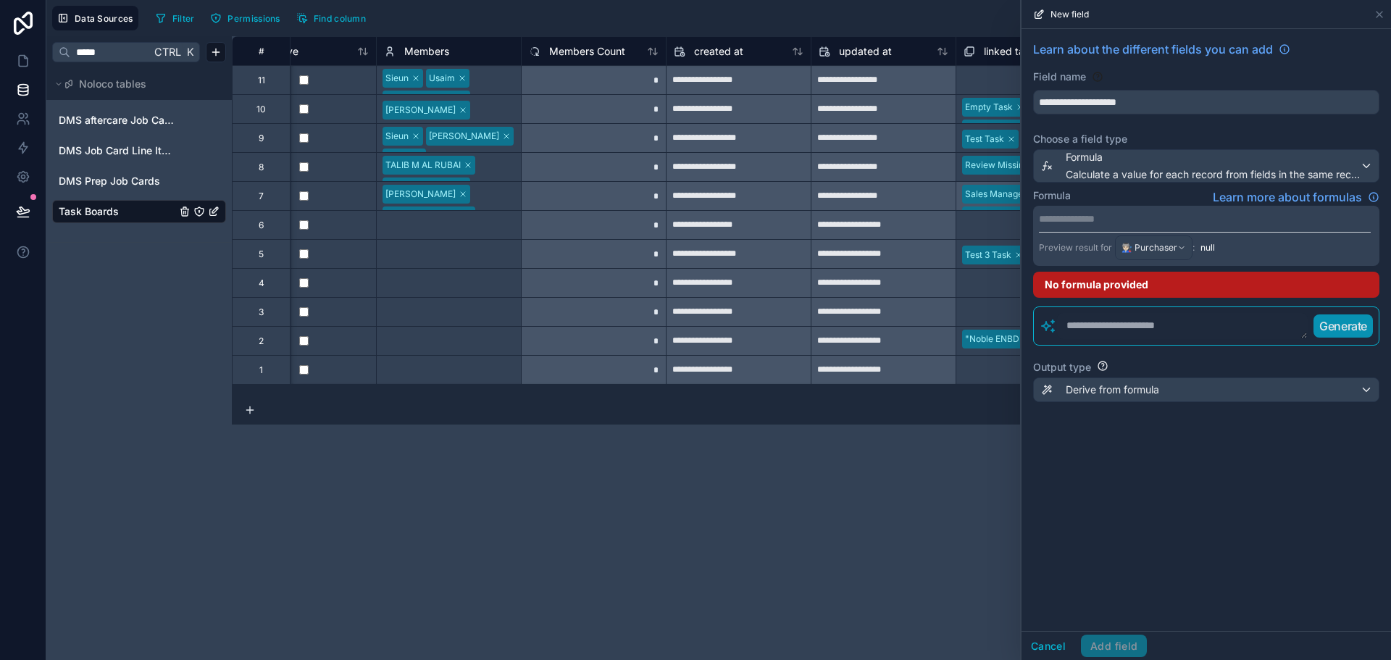
click at [1092, 216] on p "**********" at bounding box center [1205, 219] width 332 height 14
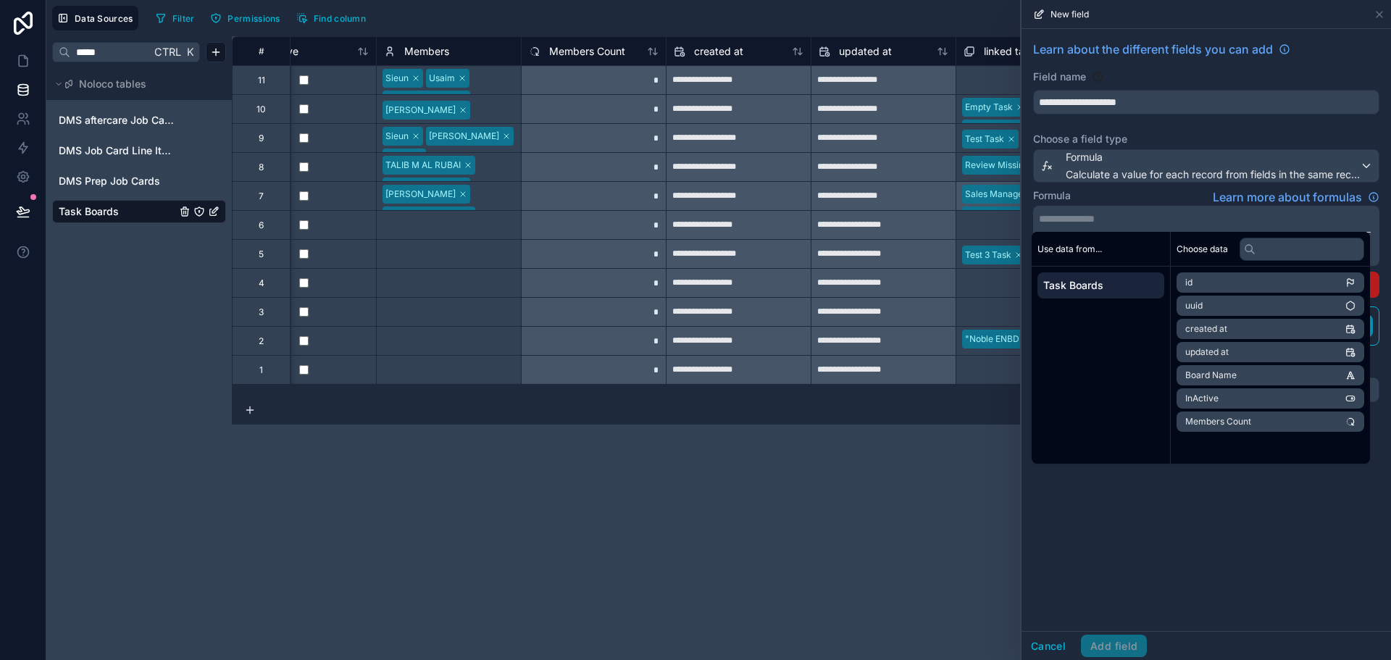
click at [1091, 201] on div "Formula Learn more about formulas" at bounding box center [1206, 196] width 346 height 17
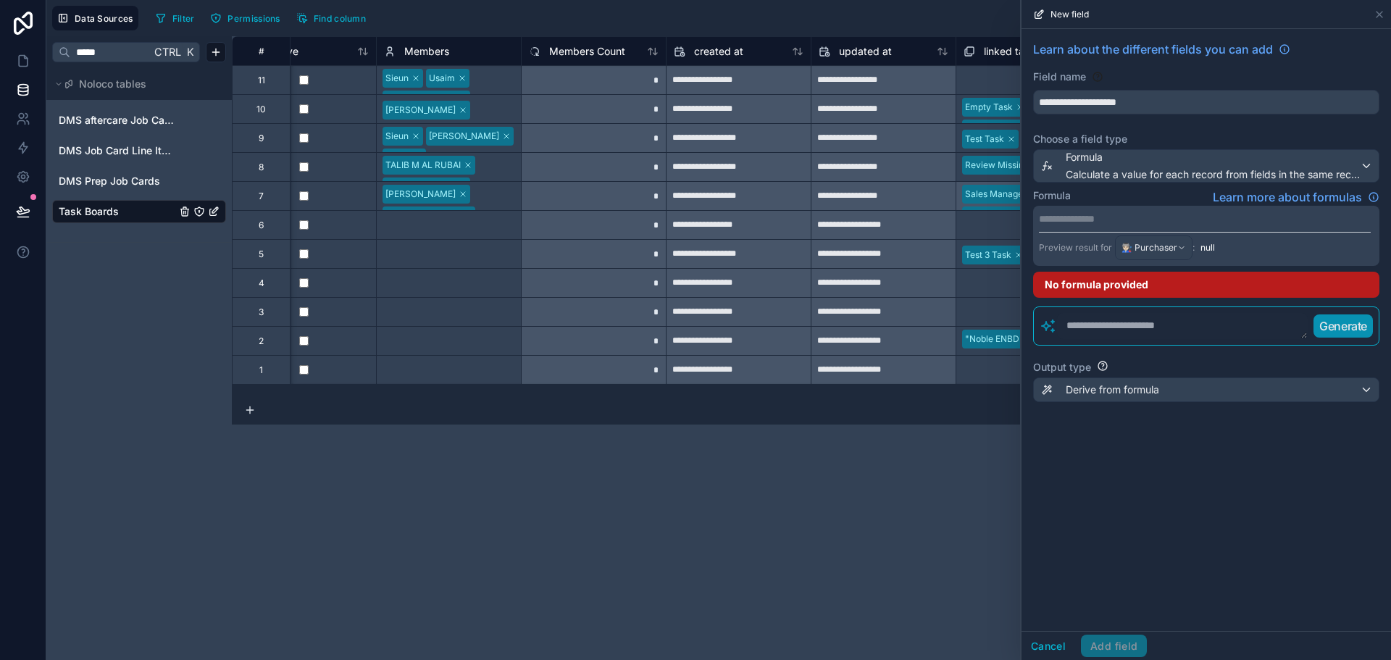
click at [1109, 329] on textarea at bounding box center [1182, 326] width 251 height 26
click at [989, 47] on span "linked tasks collection" at bounding box center [1036, 51] width 104 height 14
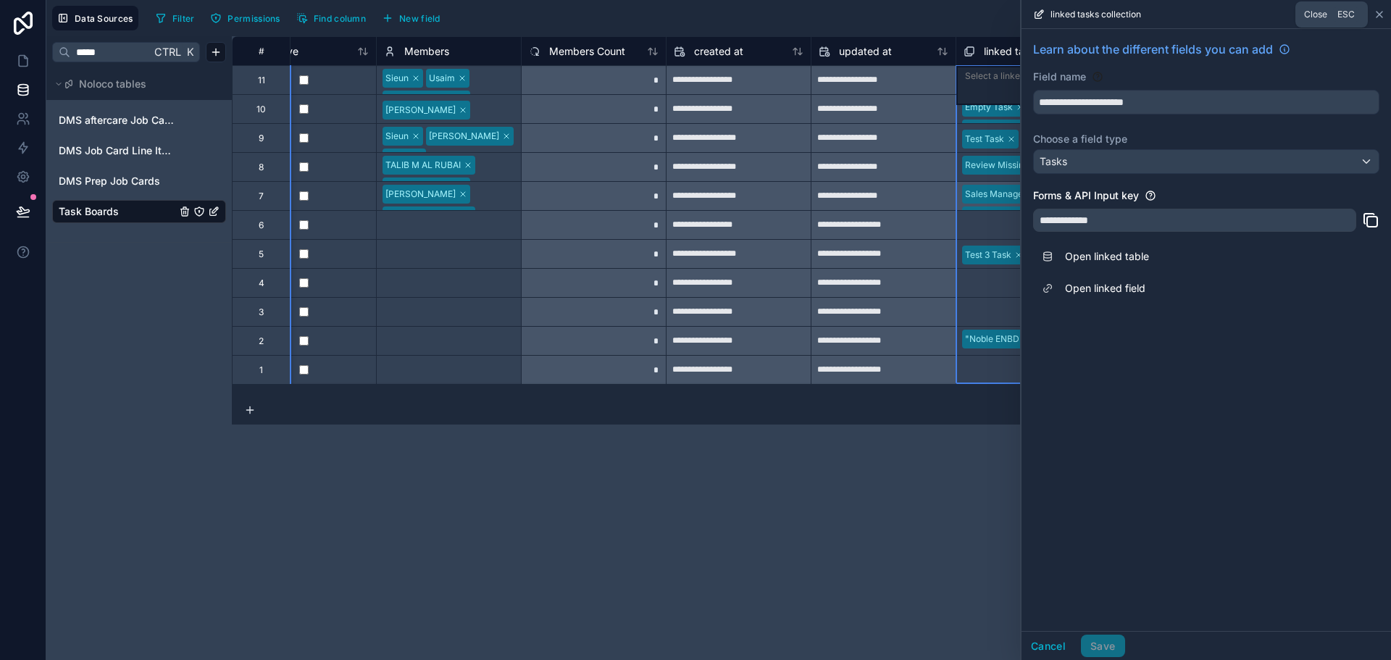
click at [1380, 12] on icon at bounding box center [1380, 15] width 12 height 12
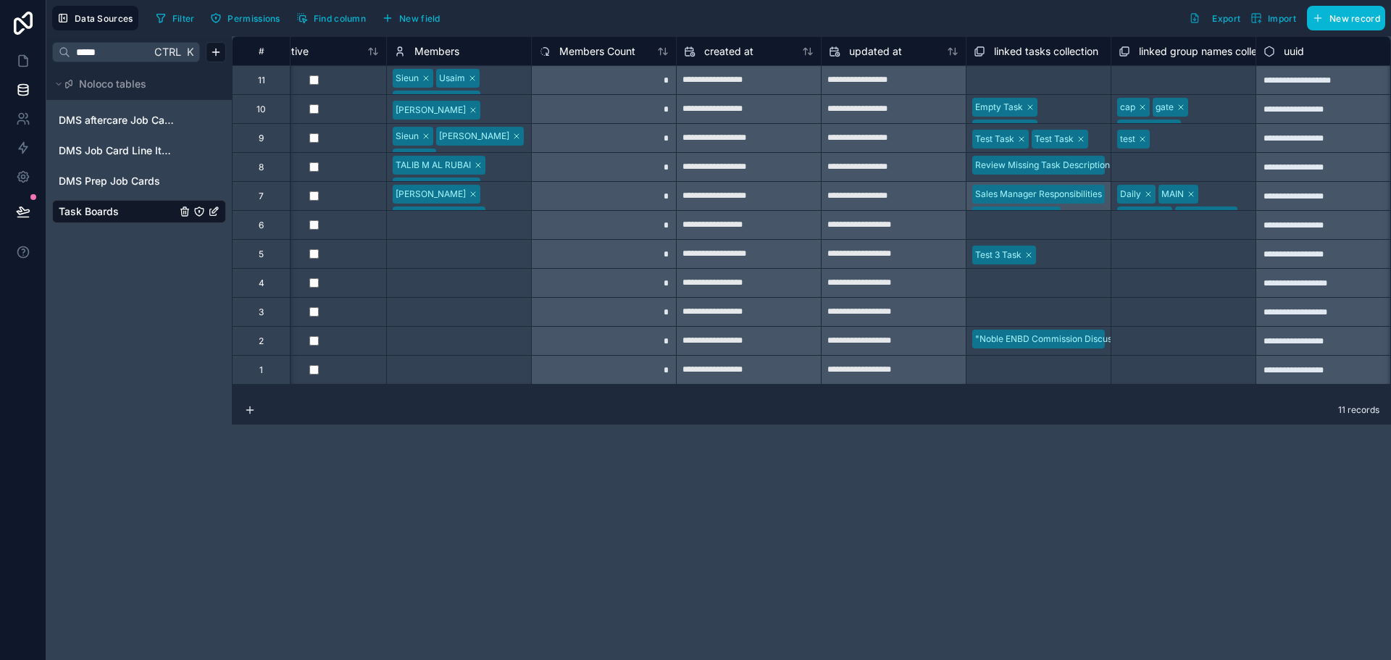
scroll to position [0, 493]
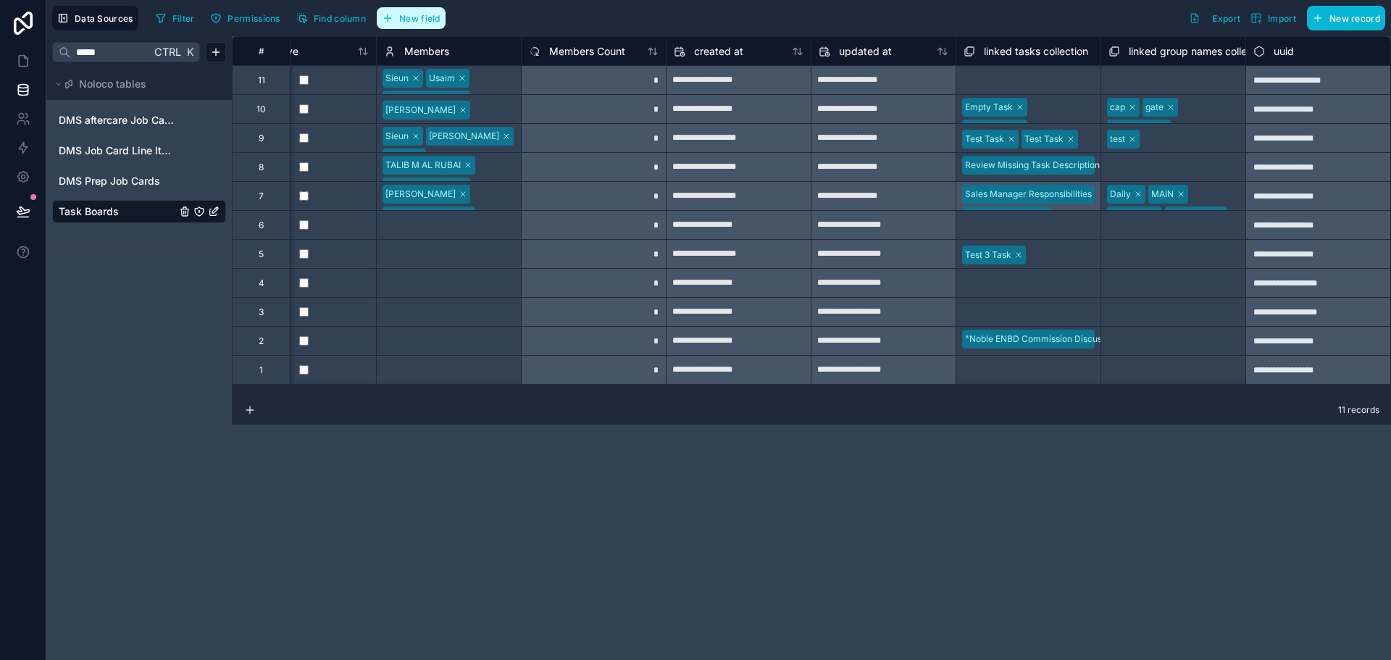
click at [407, 21] on span "New field" at bounding box center [419, 18] width 41 height 11
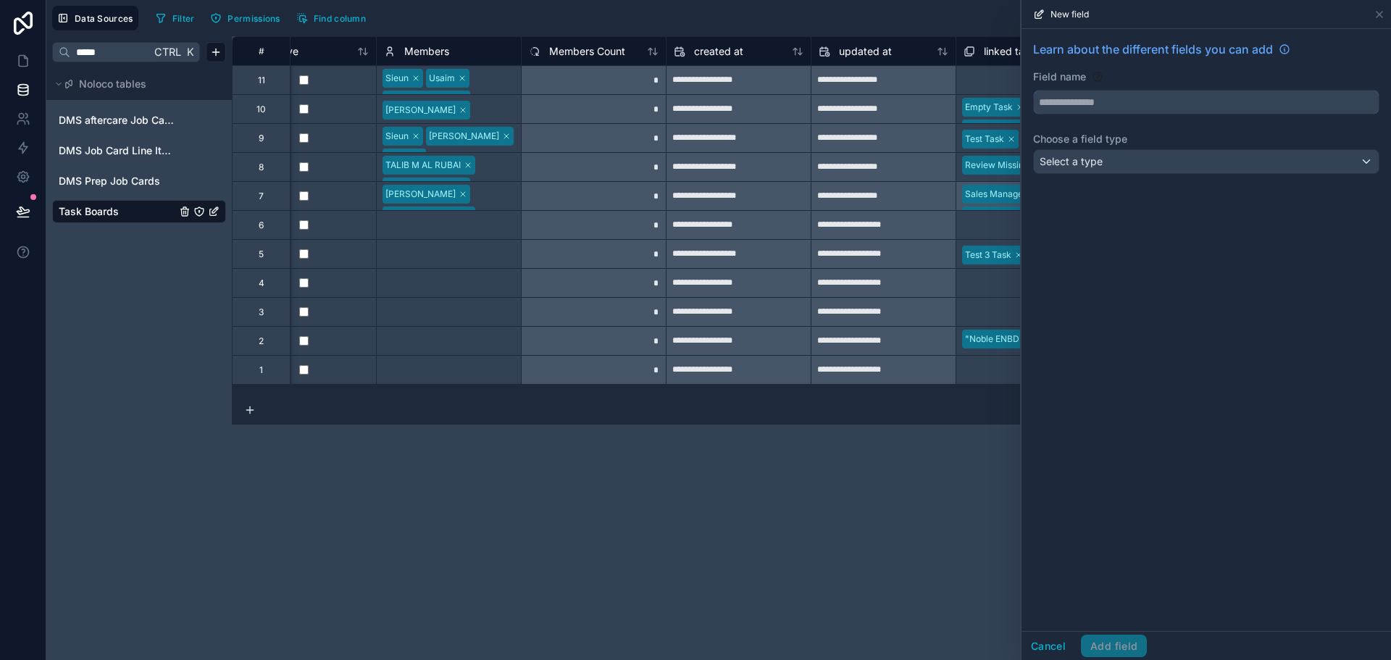
click at [1085, 107] on input "text" at bounding box center [1206, 102] width 345 height 23
click at [1033, 90] on button "**********" at bounding box center [1206, 102] width 346 height 25
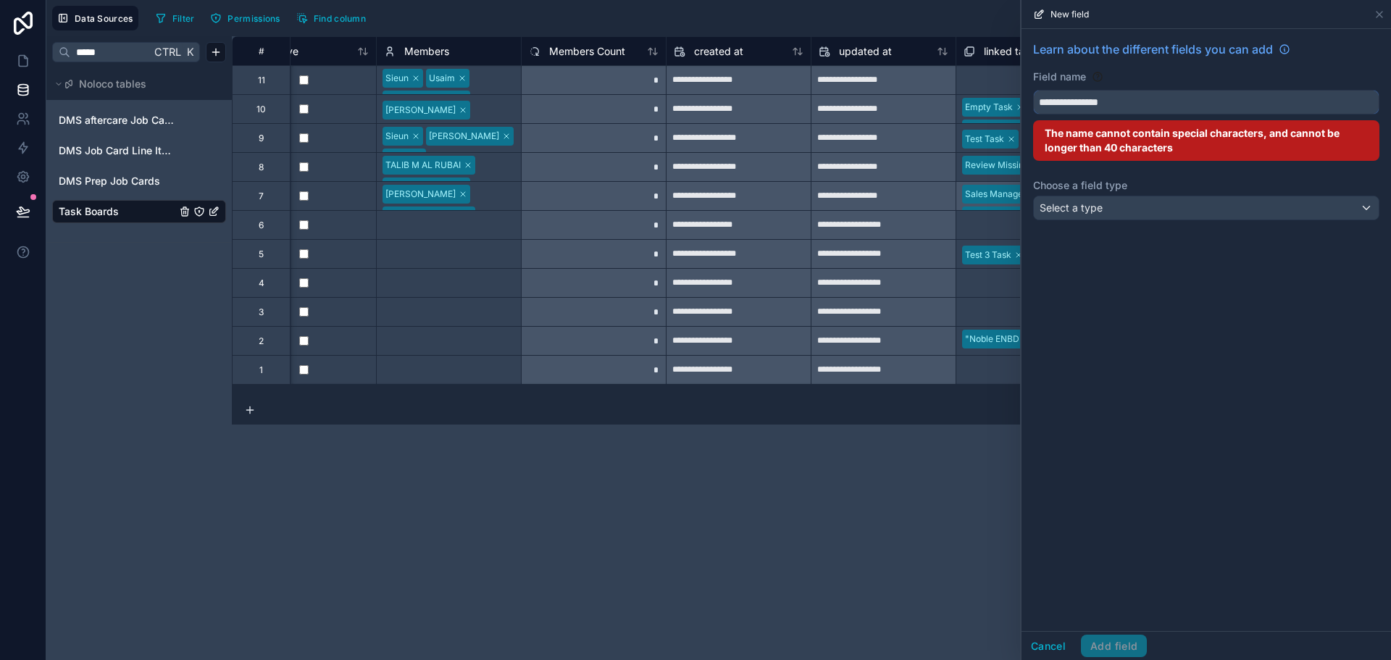
click at [1033, 90] on button "**********" at bounding box center [1206, 102] width 346 height 25
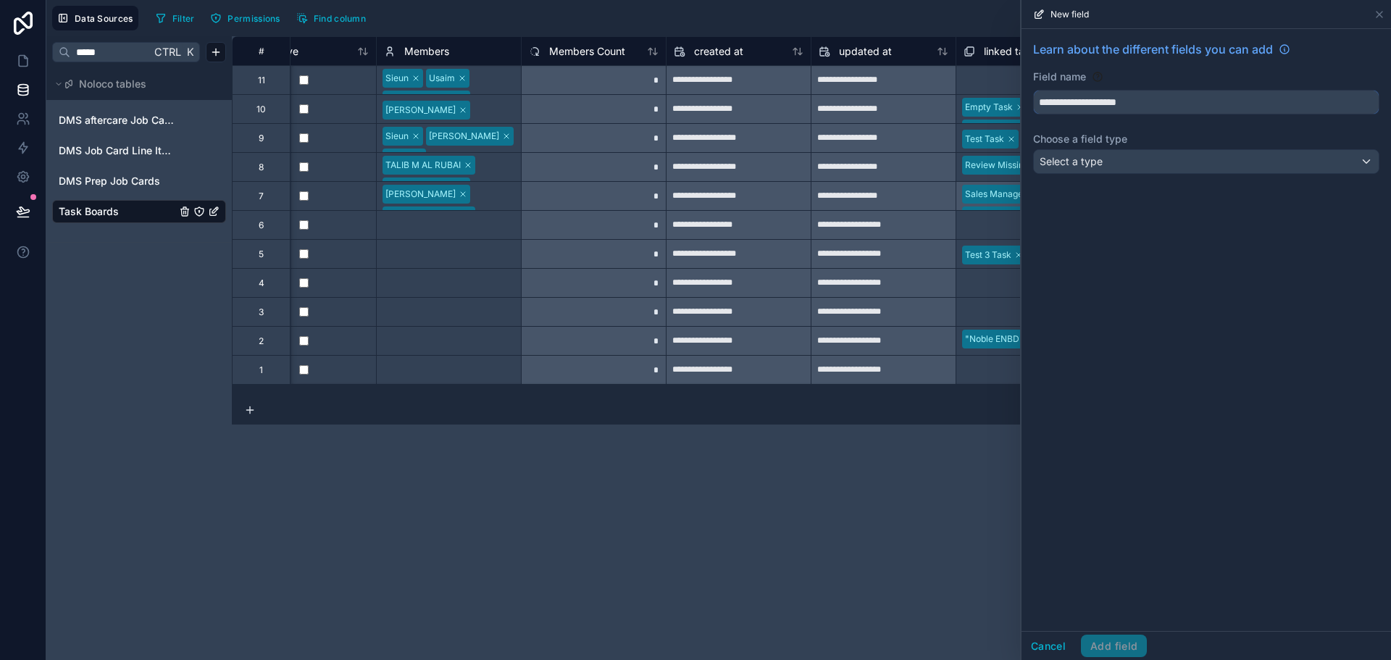
type input "**********"
click at [1091, 157] on span "Select a type" at bounding box center [1071, 161] width 63 height 12
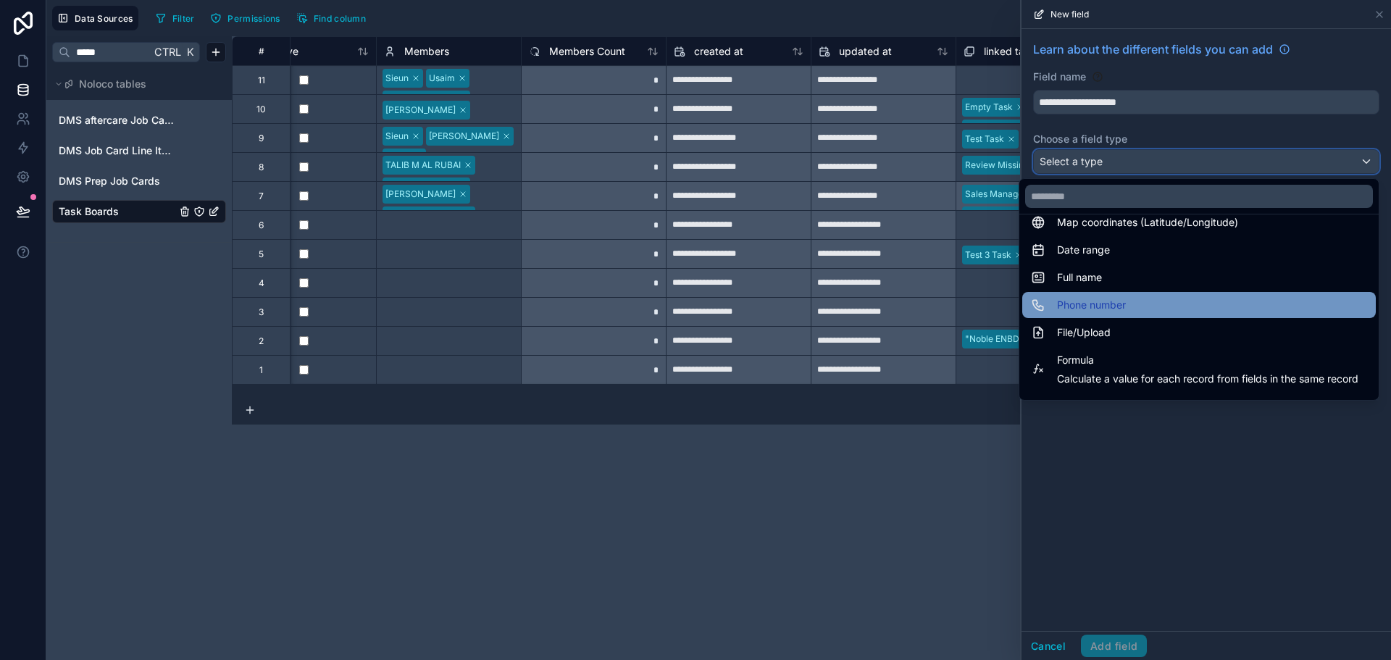
scroll to position [290, 0]
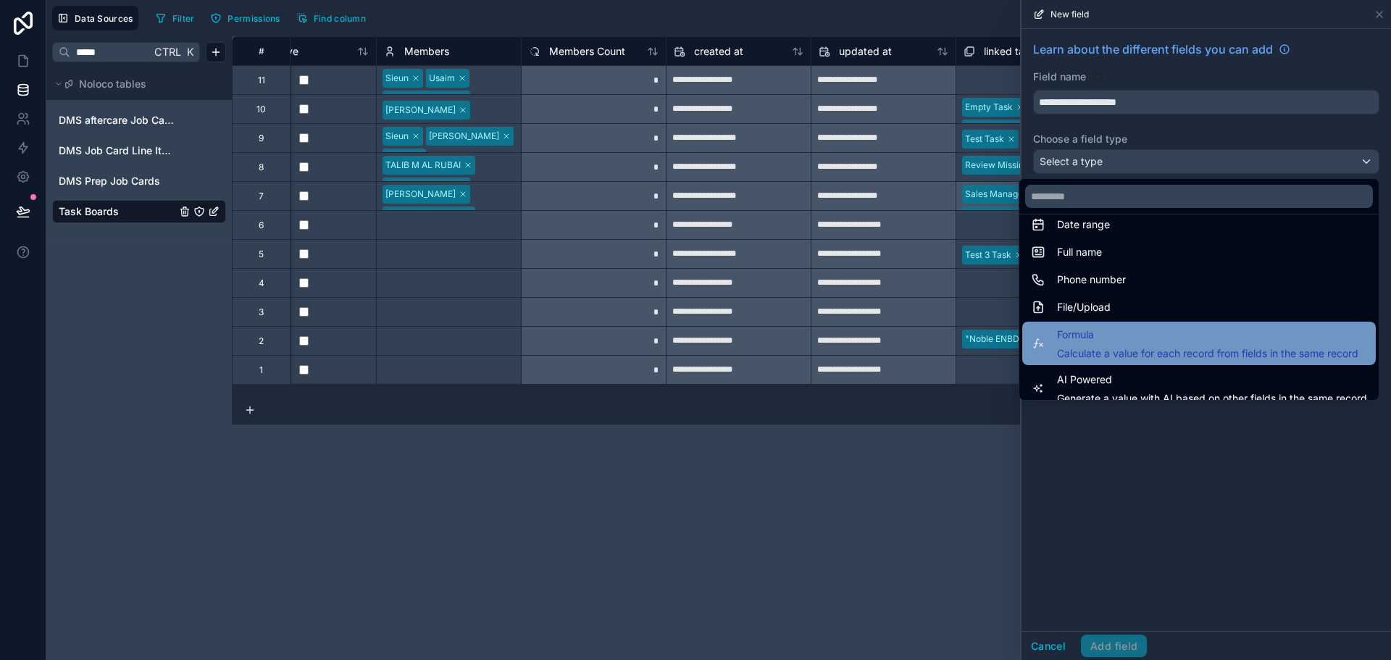
click at [1080, 332] on span "Formula" at bounding box center [1207, 334] width 301 height 17
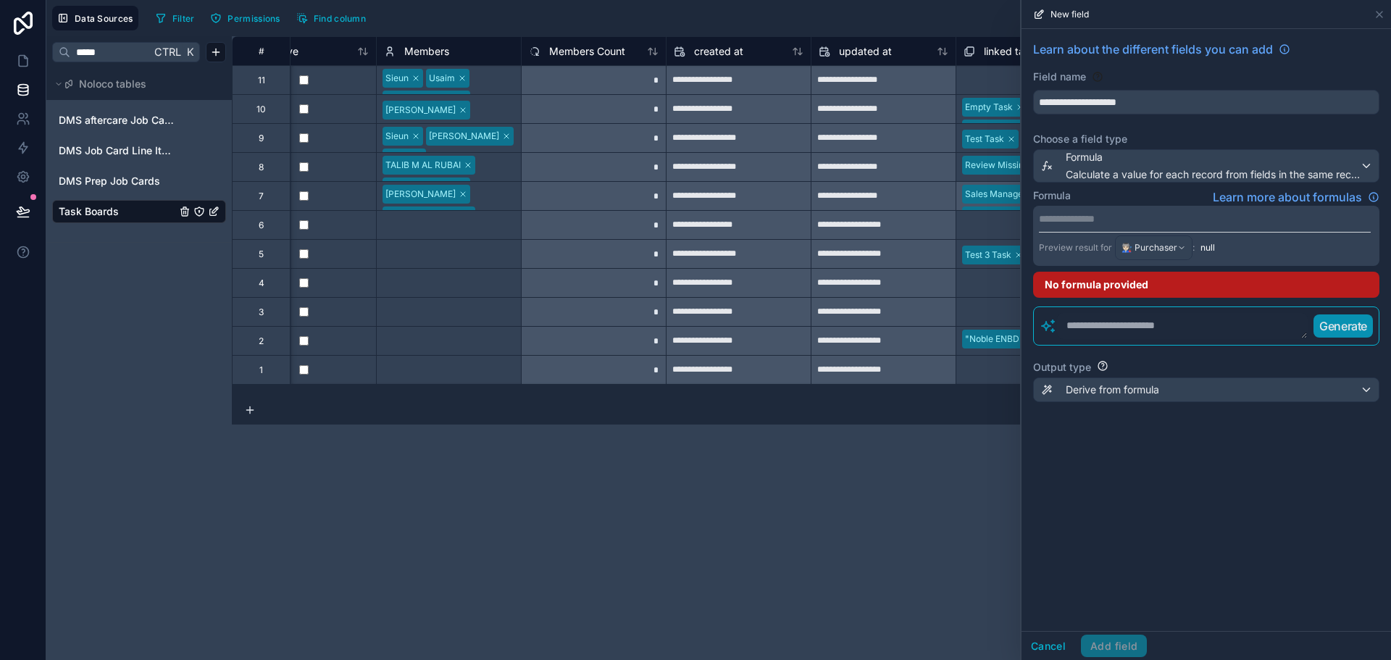
click at [1085, 211] on div "**********" at bounding box center [1206, 236] width 346 height 60
click at [1086, 214] on p "**********" at bounding box center [1205, 219] width 332 height 14
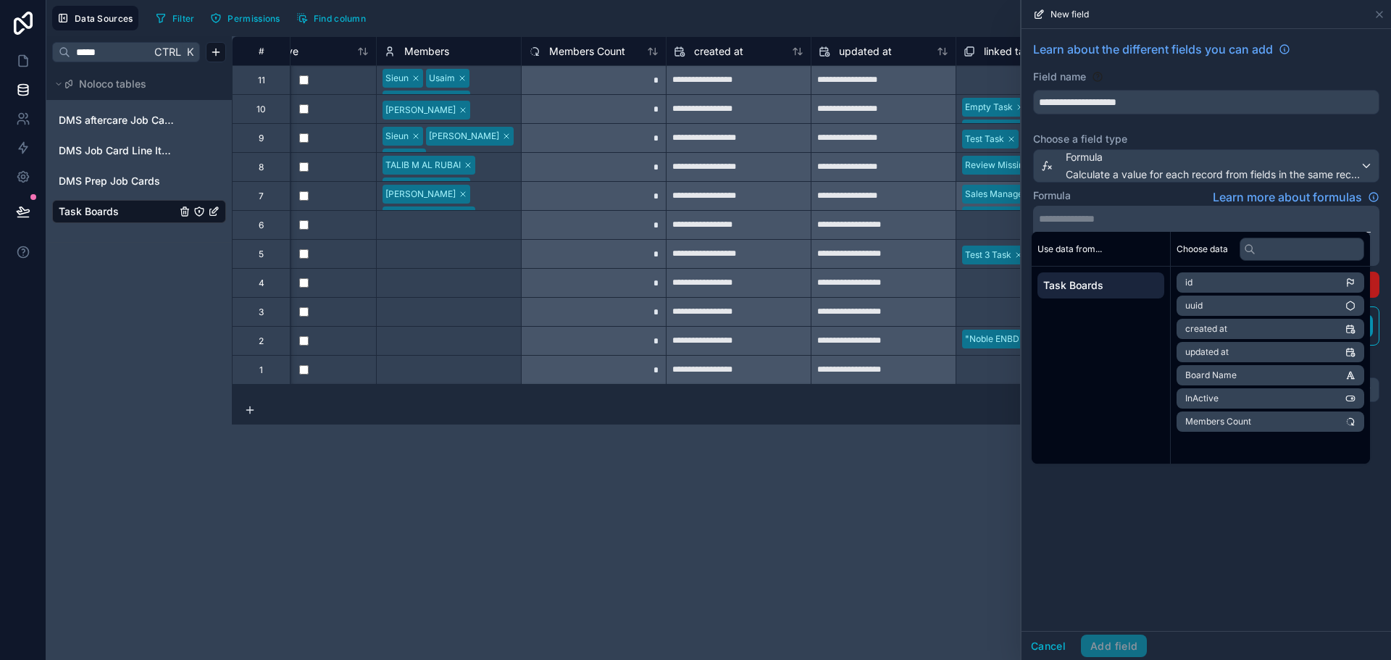
click at [1085, 203] on div "Formula Learn more about formulas" at bounding box center [1206, 196] width 346 height 17
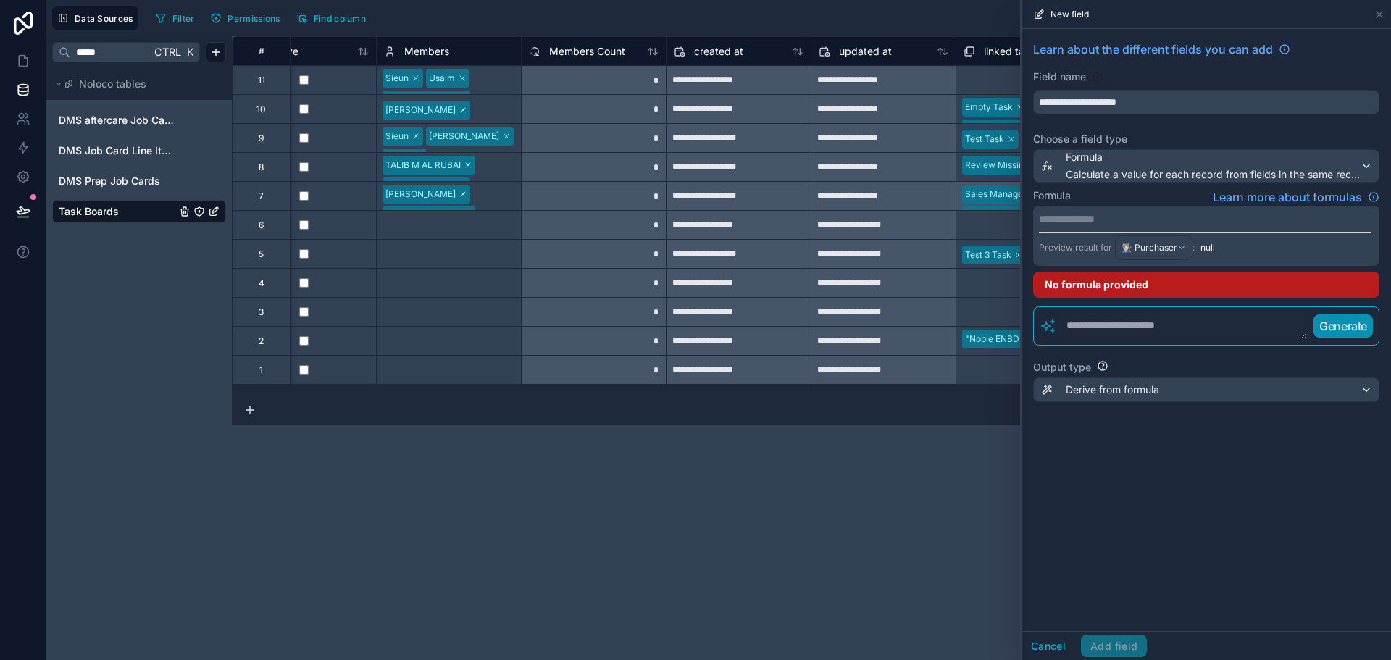
click at [1106, 330] on textarea at bounding box center [1182, 326] width 251 height 26
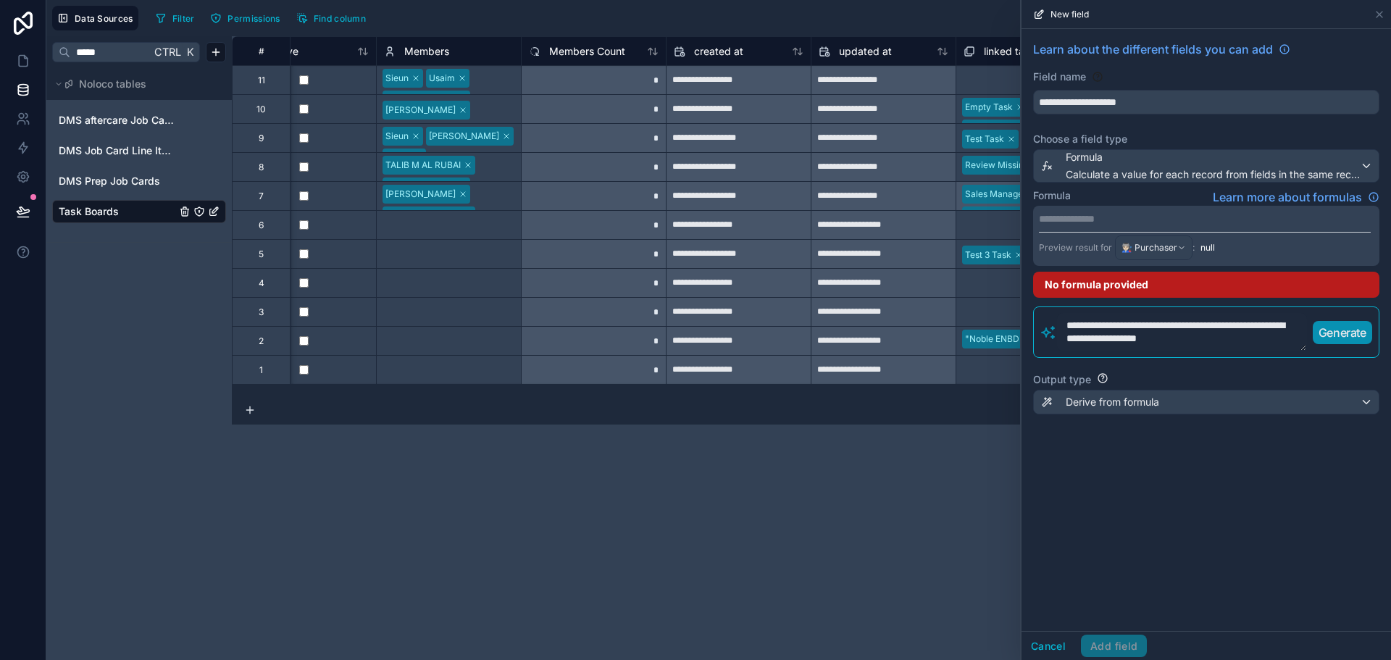
scroll to position [0, 0]
type textarea "**********"
click at [1343, 333] on p "Generate" at bounding box center [1343, 332] width 48 height 17
click at [1353, 328] on p "Generate" at bounding box center [1343, 332] width 48 height 17
click at [1257, 196] on span "Learn more about formulas" at bounding box center [1287, 196] width 149 height 17
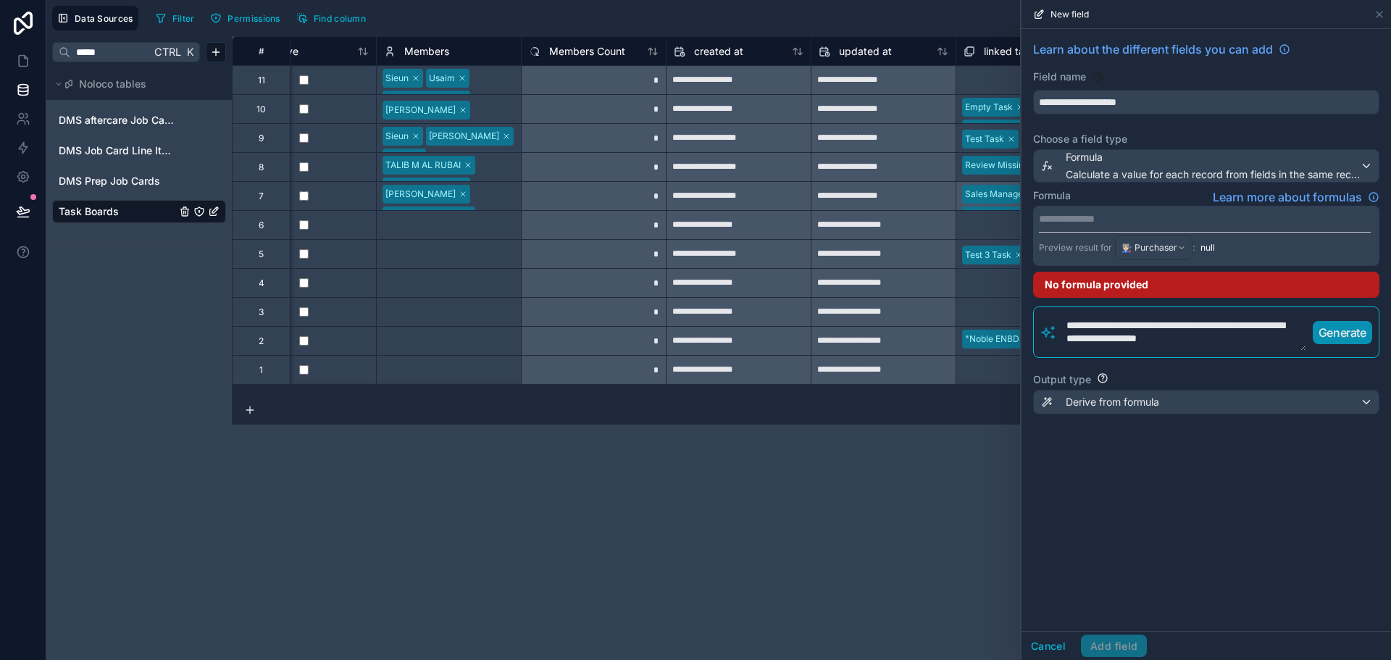
click at [1175, 222] on p "**********" at bounding box center [1205, 219] width 332 height 14
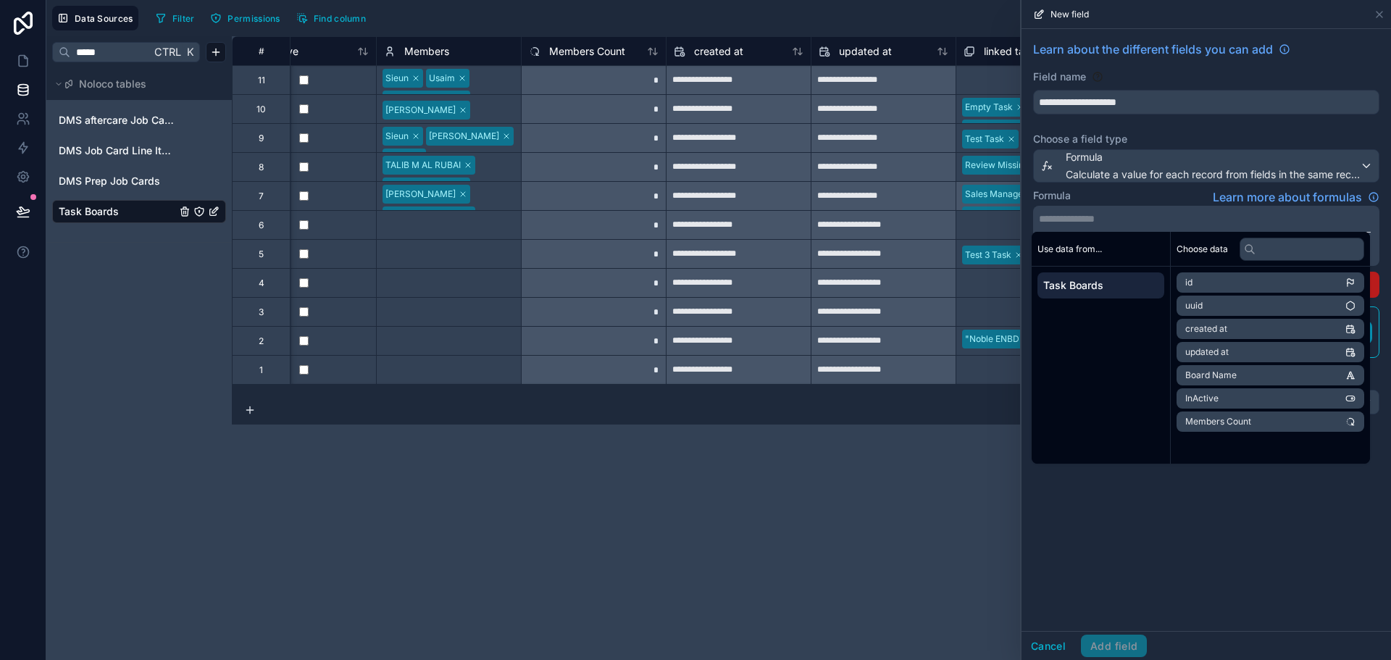
click at [1230, 513] on div "**********" at bounding box center [1207, 330] width 370 height 602
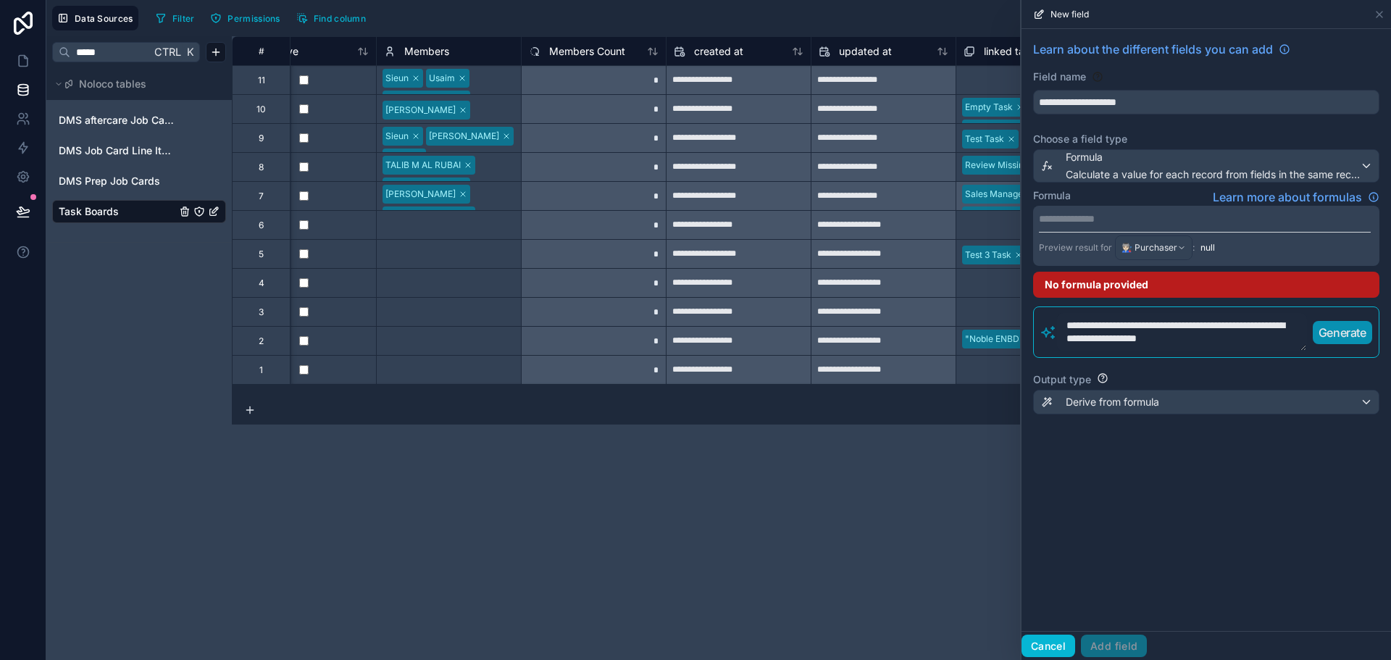
click at [1047, 648] on button "Cancel" at bounding box center [1049, 646] width 54 height 23
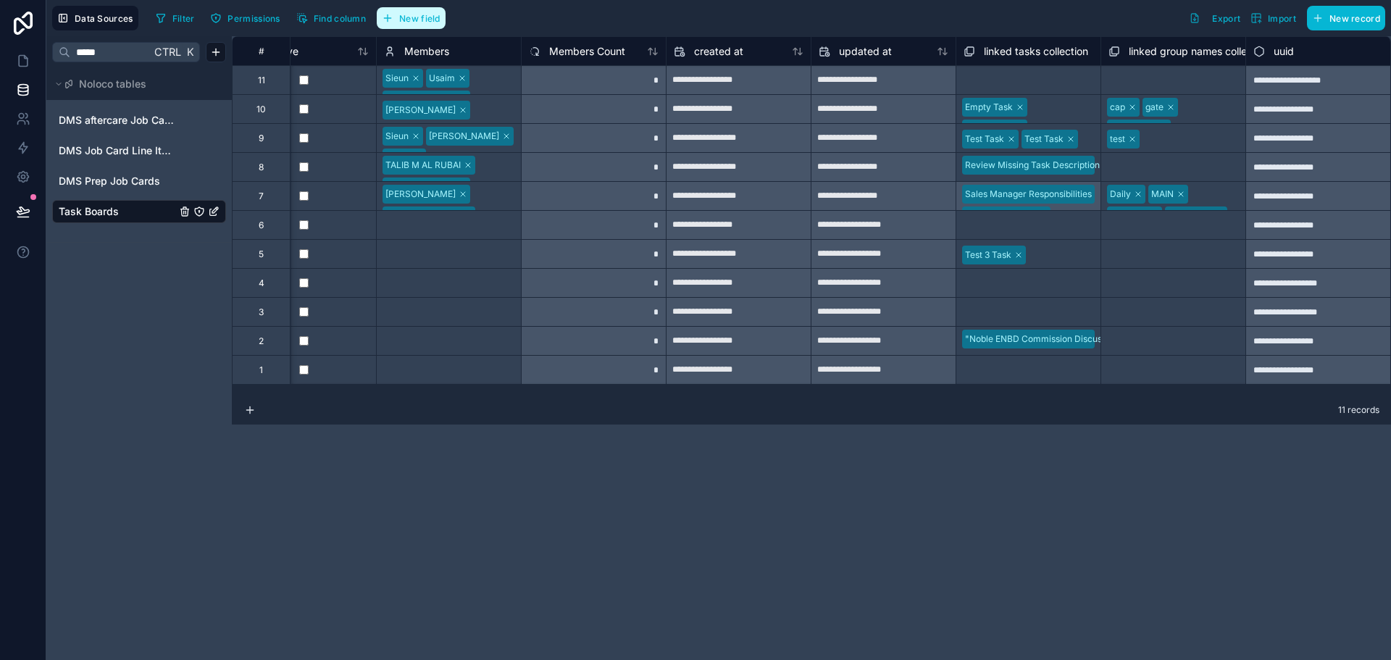
click at [388, 20] on icon "button" at bounding box center [388, 18] width 12 height 12
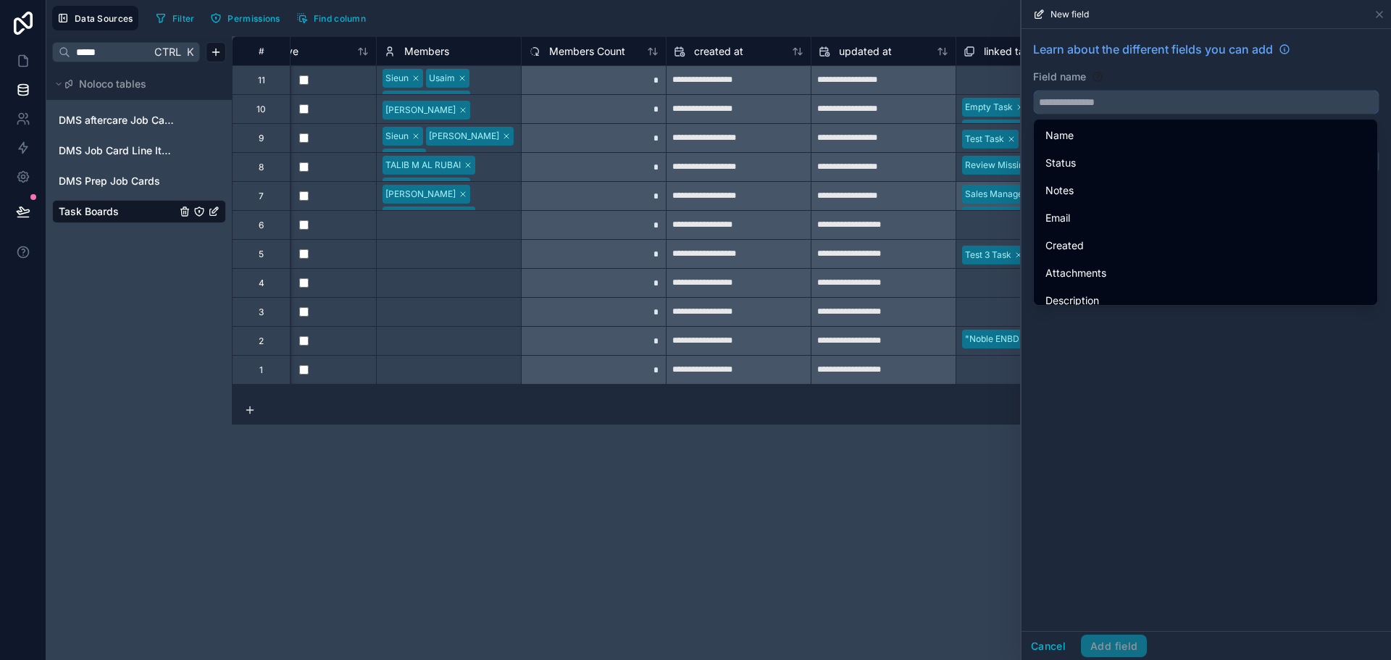
click at [1156, 101] on input "text" at bounding box center [1206, 102] width 345 height 23
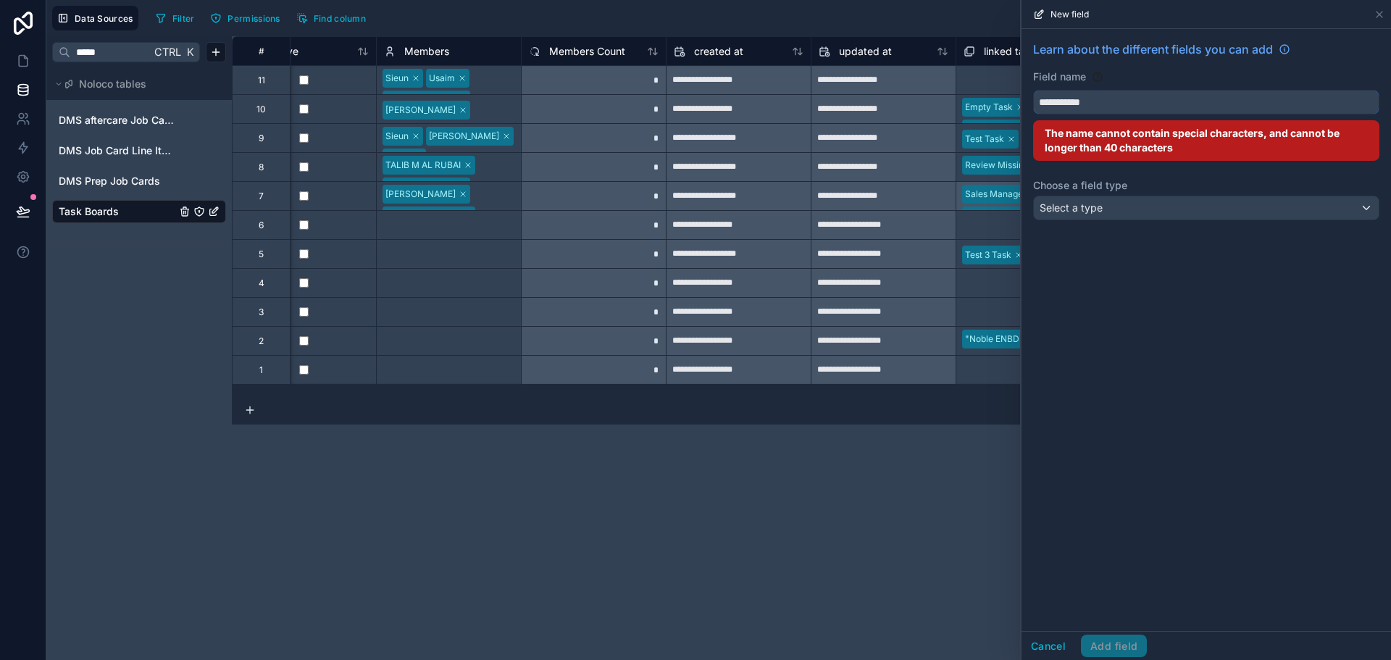
click at [1033, 90] on button "**********" at bounding box center [1206, 102] width 346 height 25
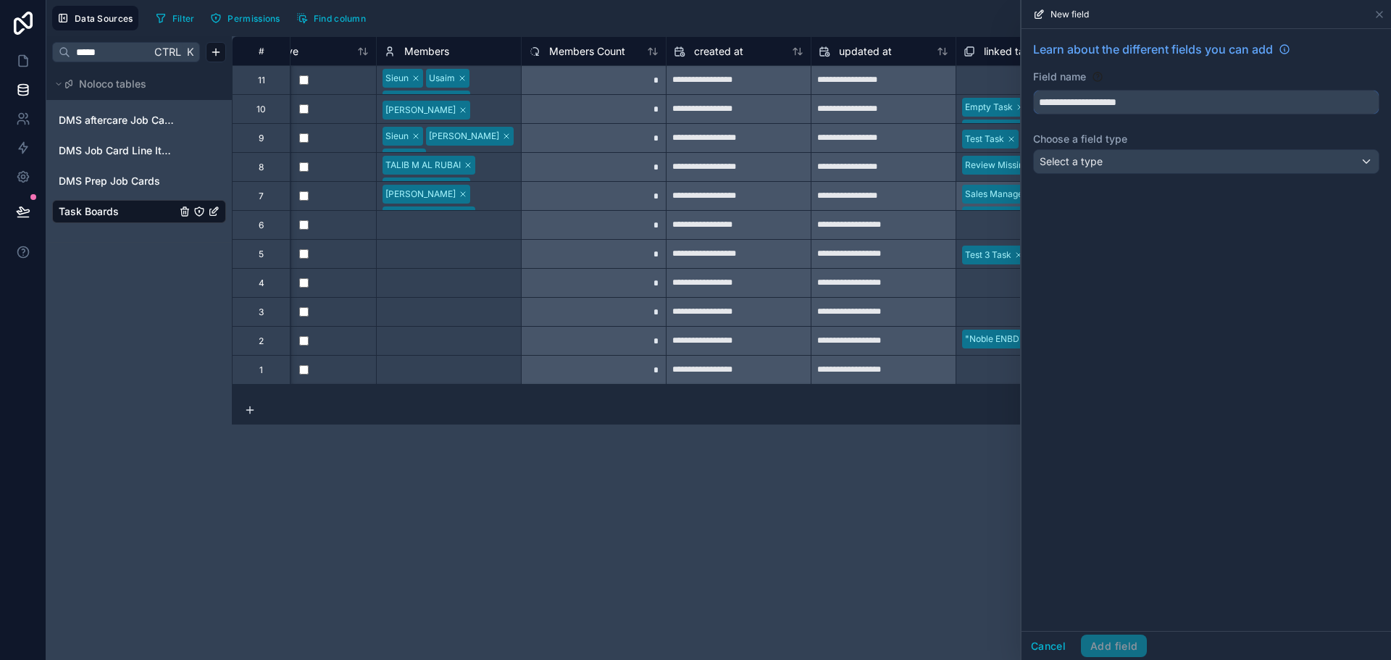
type input "**********"
click at [1131, 157] on div "Select a type" at bounding box center [1206, 161] width 345 height 23
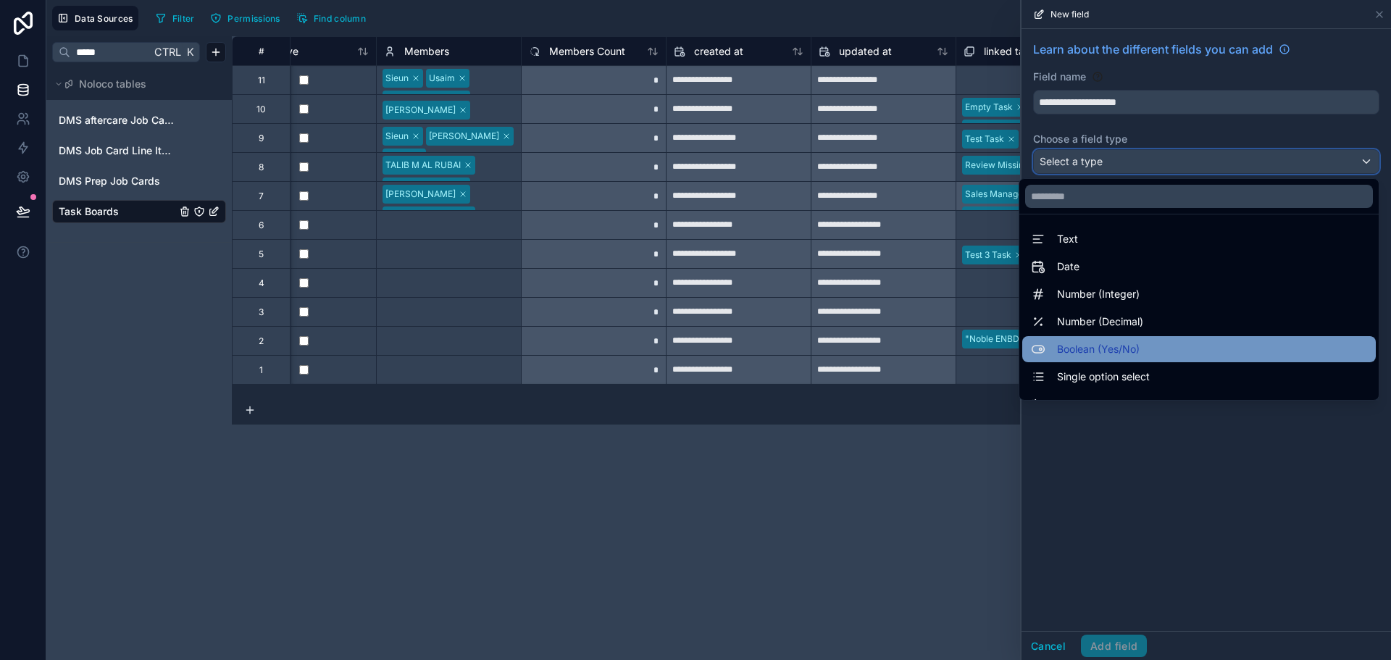
scroll to position [420, 0]
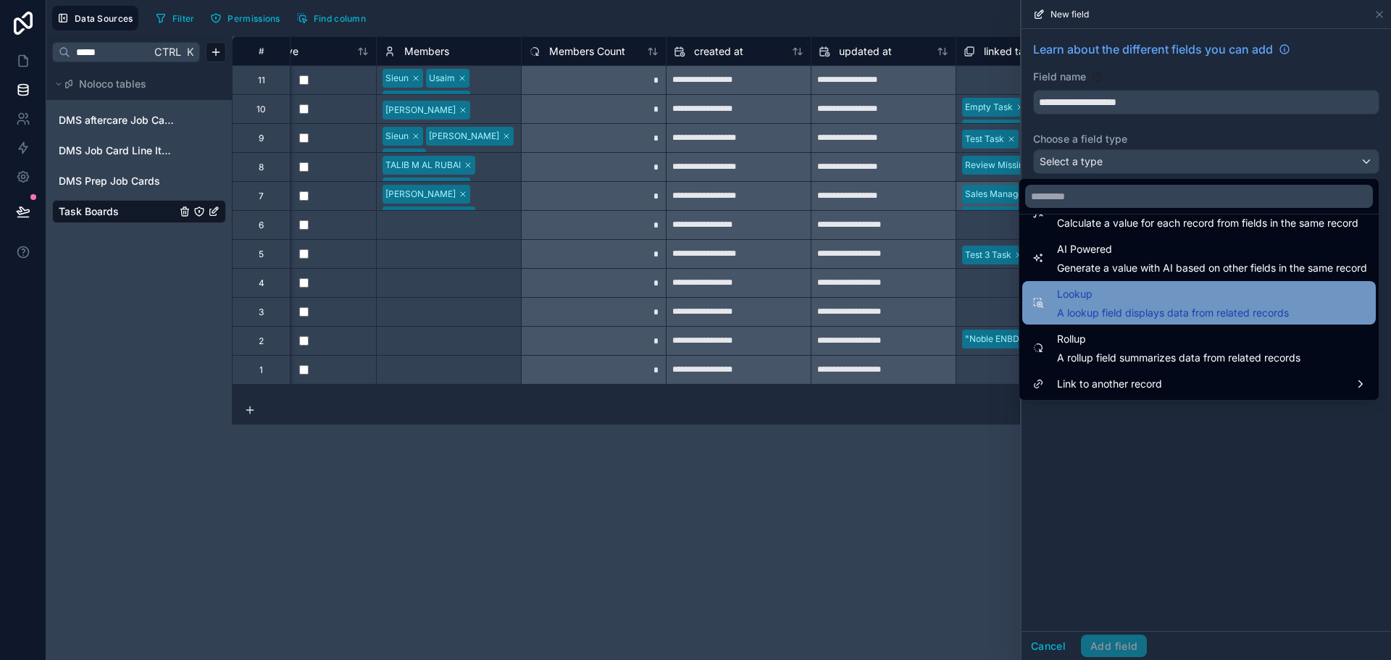
click at [1113, 281] on div "Lookup A lookup field displays data from related records" at bounding box center [1199, 302] width 354 height 43
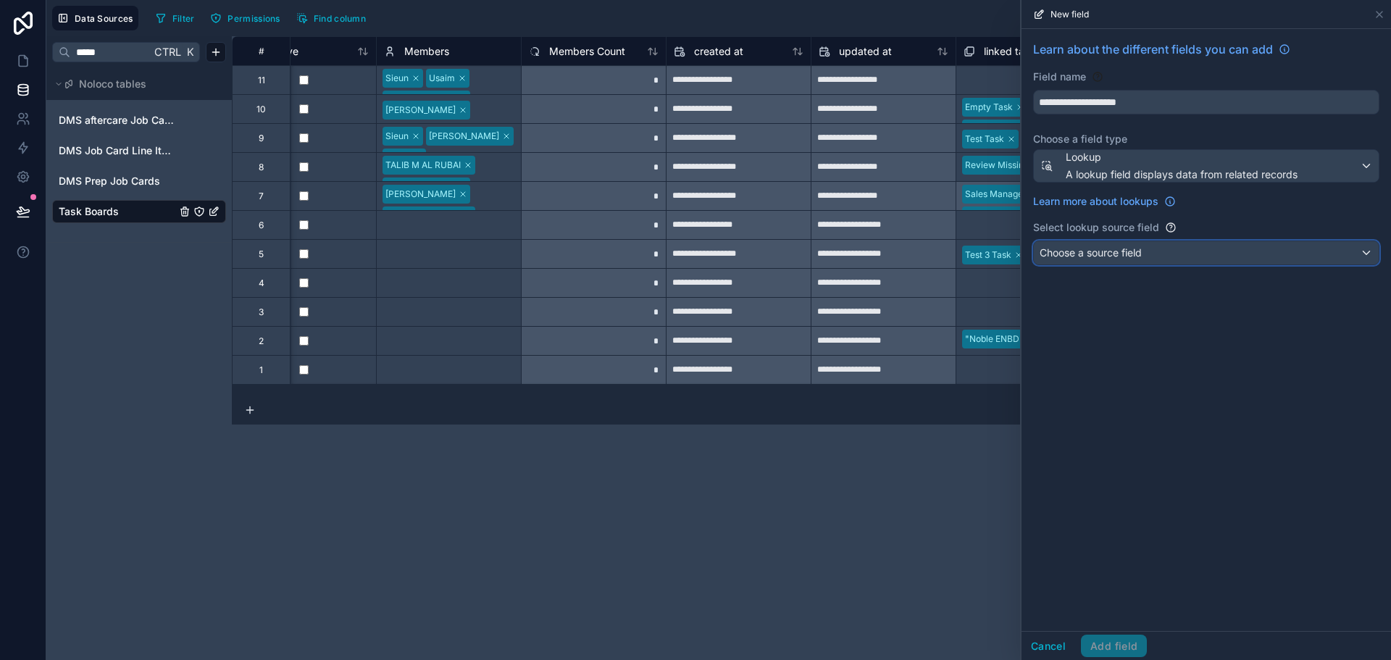
click at [1133, 247] on span "Choose a source field" at bounding box center [1091, 252] width 102 height 12
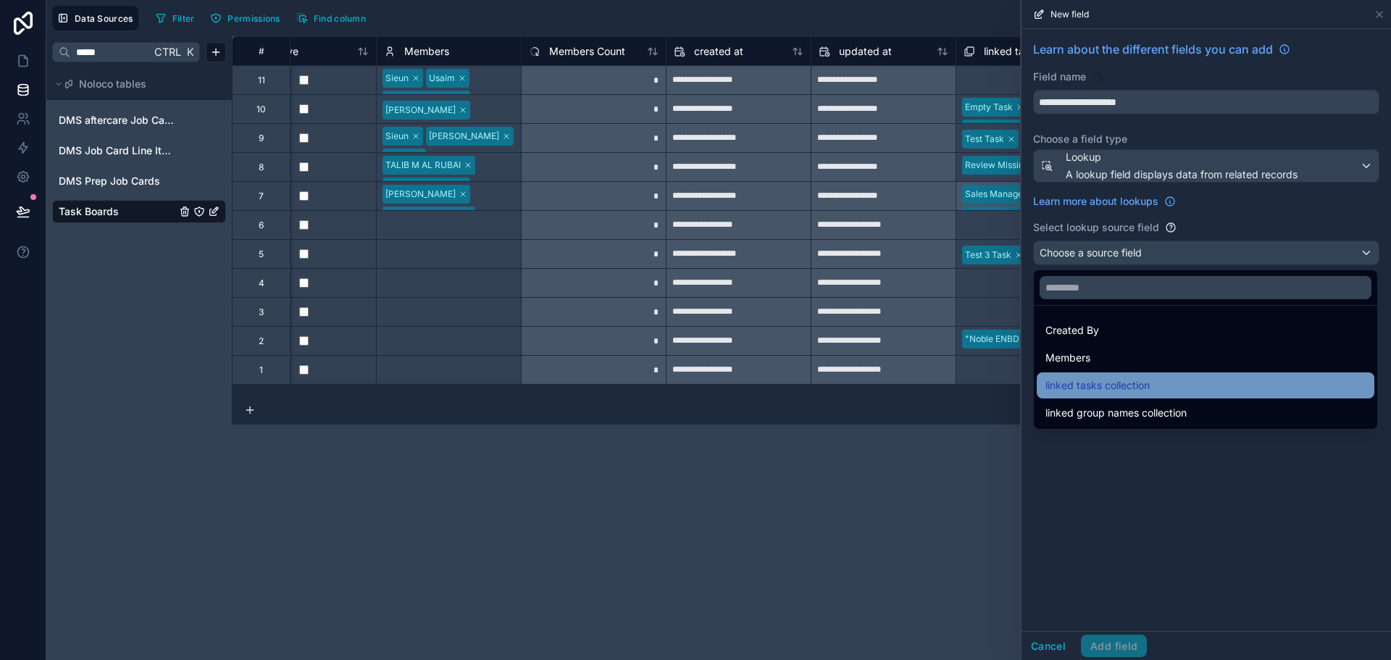
click at [1141, 385] on span "linked tasks collection" at bounding box center [1098, 385] width 104 height 17
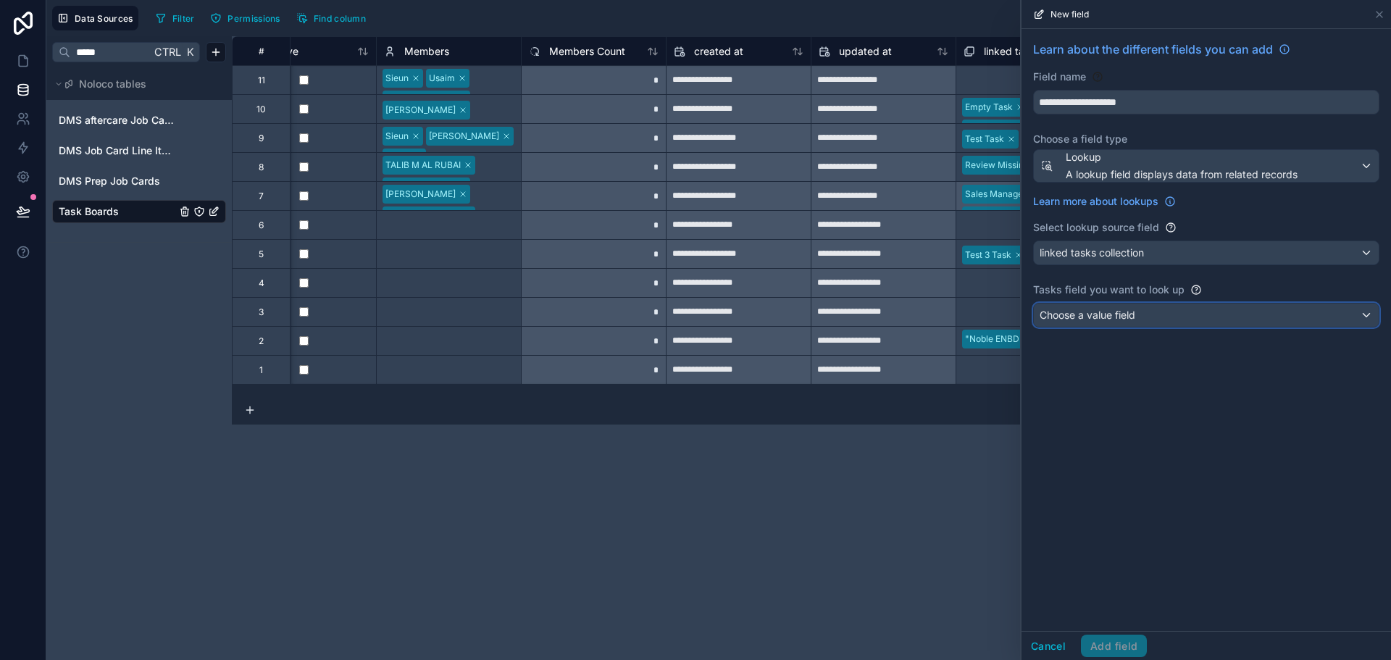
click at [1142, 322] on div "Choose a value field" at bounding box center [1206, 315] width 345 height 23
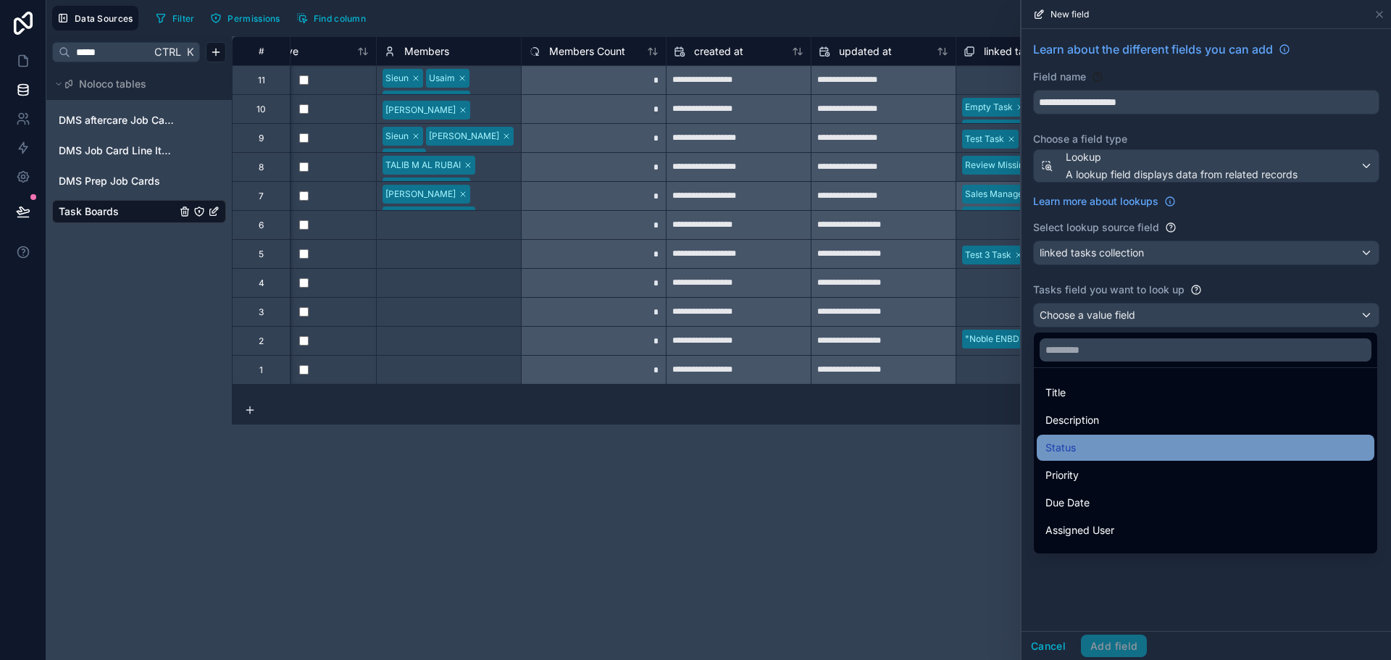
click at [1118, 450] on div "Status" at bounding box center [1206, 447] width 320 height 17
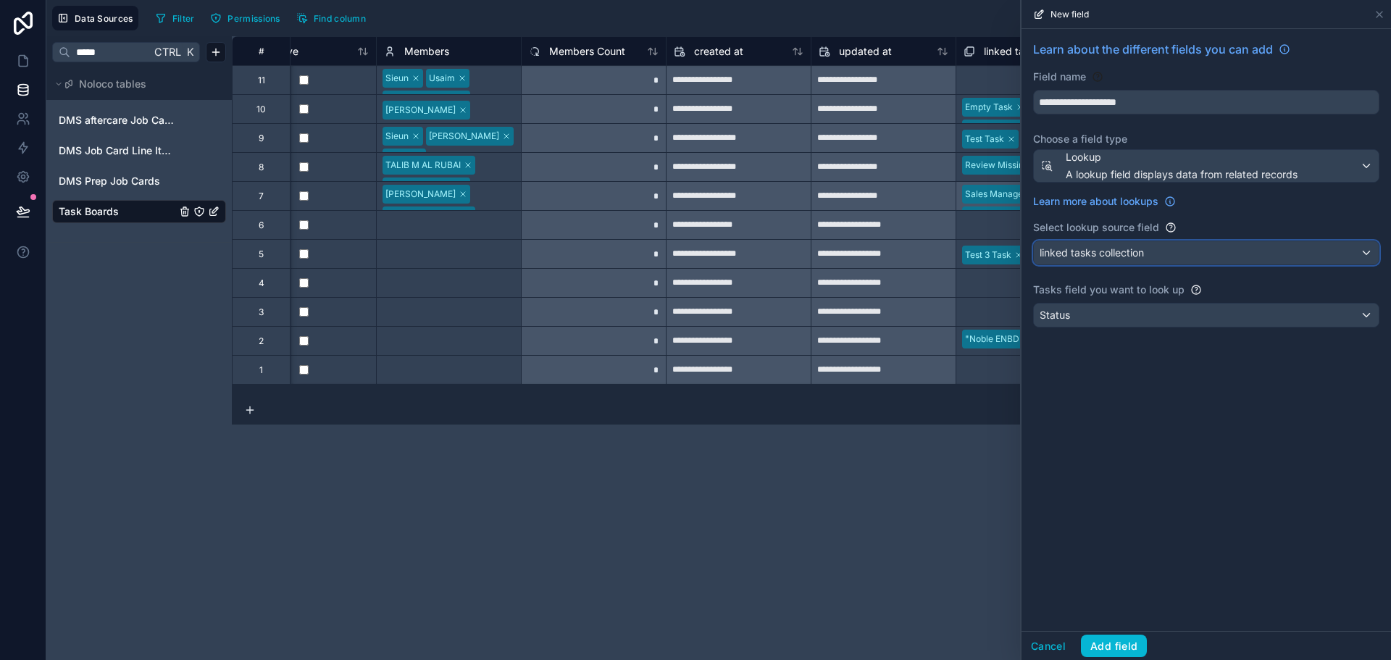
click at [1101, 257] on span "linked tasks collection" at bounding box center [1092, 253] width 104 height 14
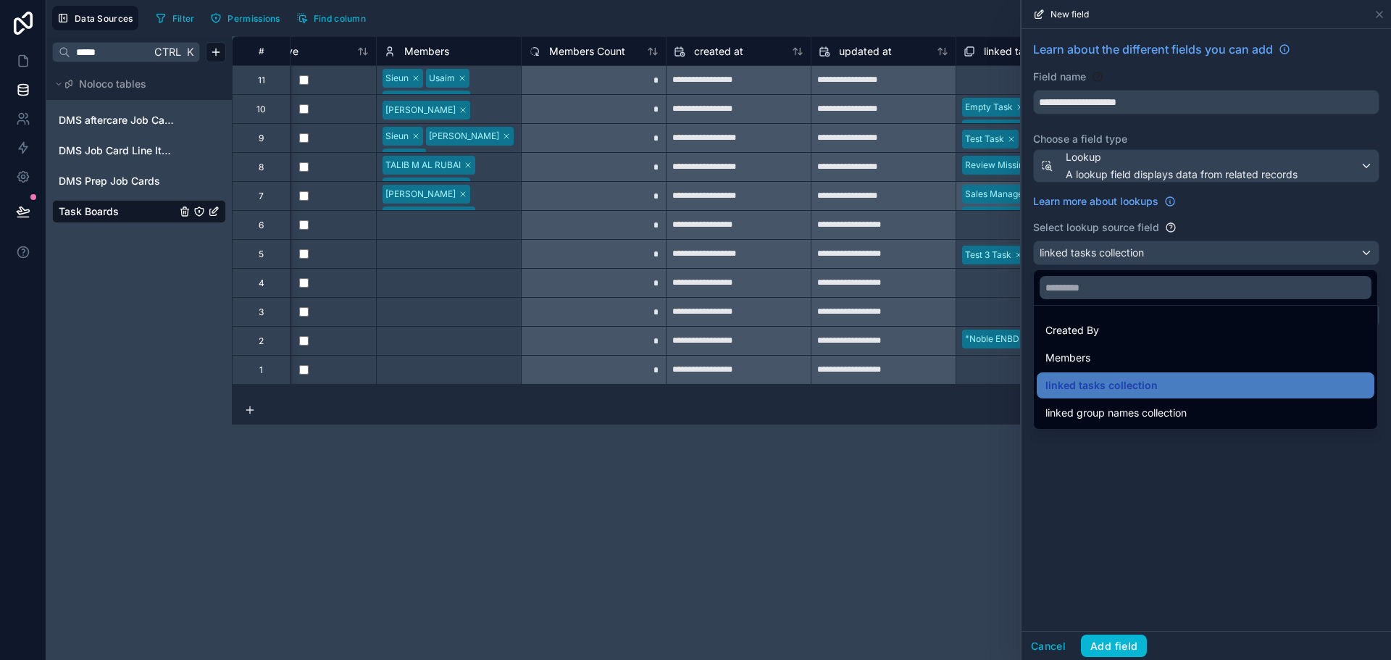
click at [1114, 174] on div at bounding box center [1207, 330] width 370 height 660
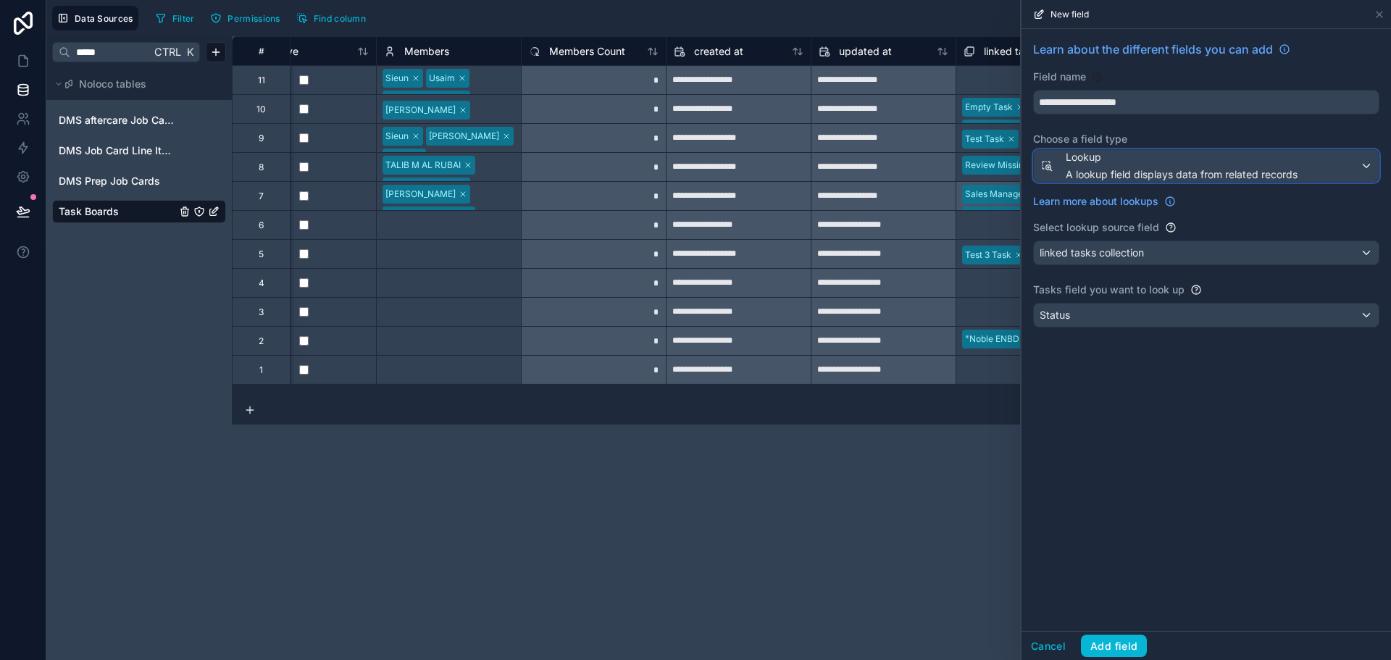
click at [1115, 164] on div "Lookup A lookup field displays data from related records" at bounding box center [1182, 166] width 232 height 32
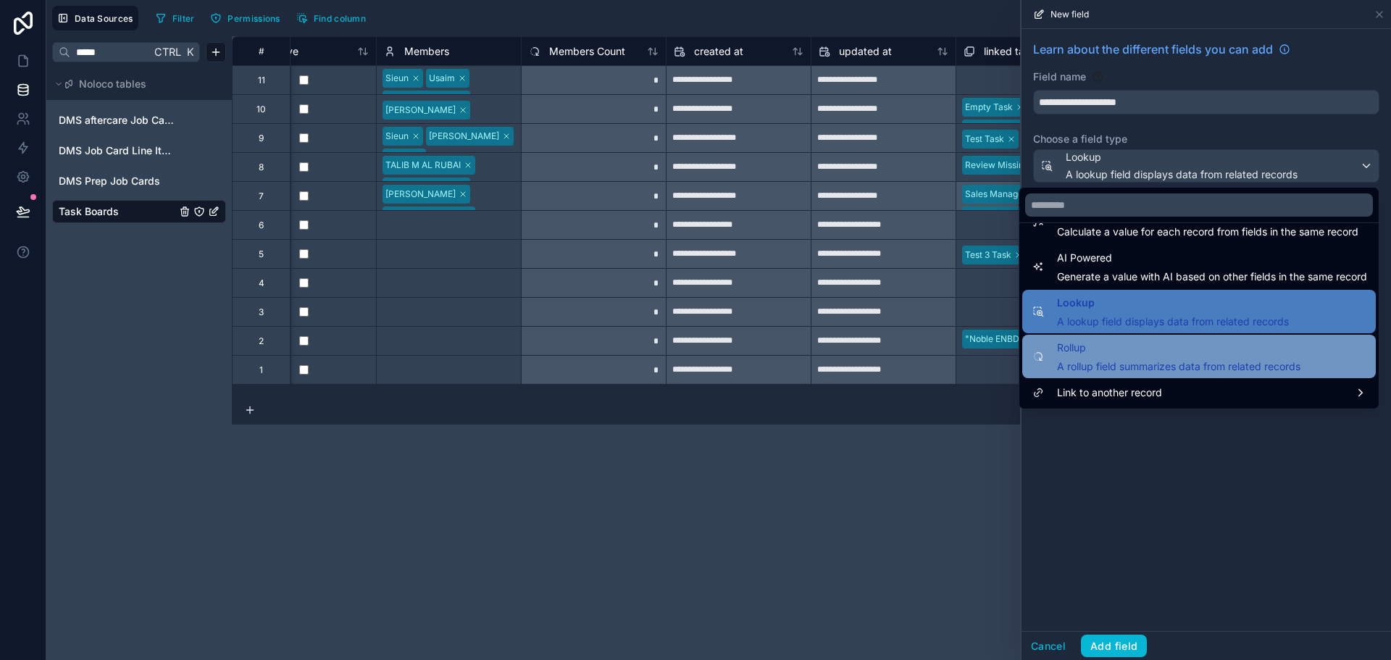
click at [1104, 357] on div "Rollup A rollup field summarizes data from related records" at bounding box center [1178, 356] width 243 height 35
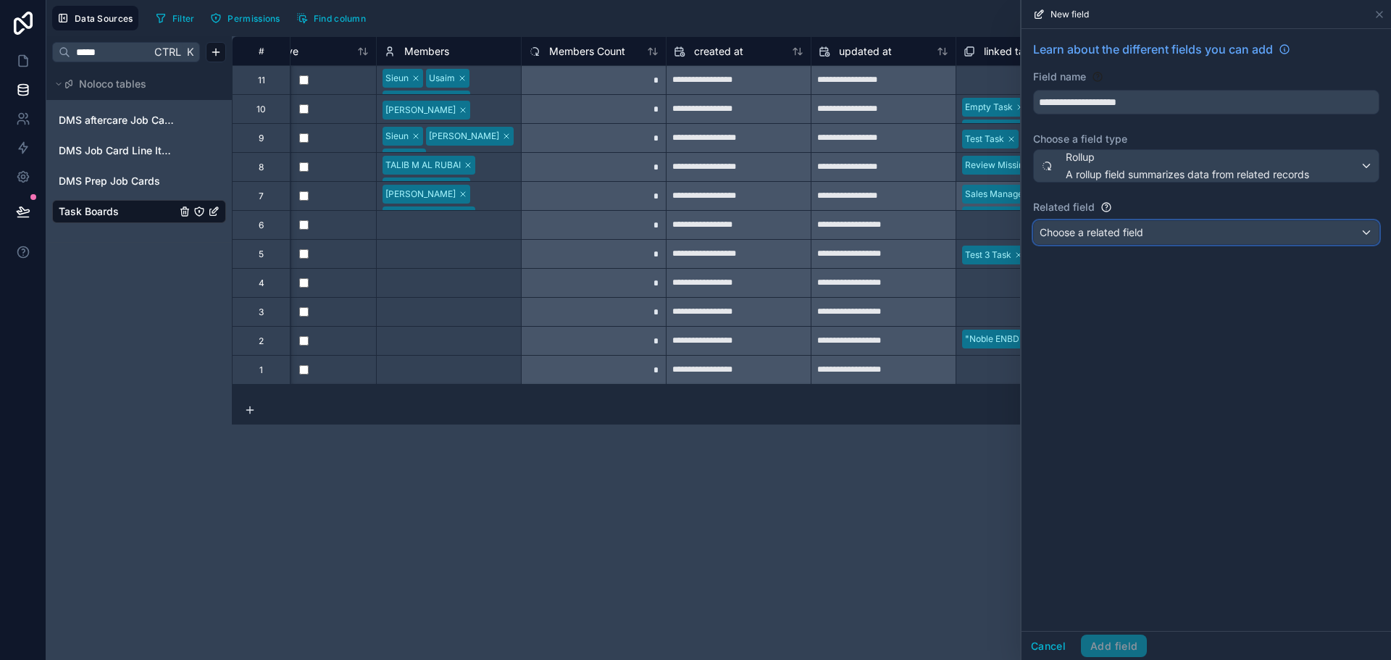
click at [1104, 238] on span "Choose a related field" at bounding box center [1092, 232] width 104 height 14
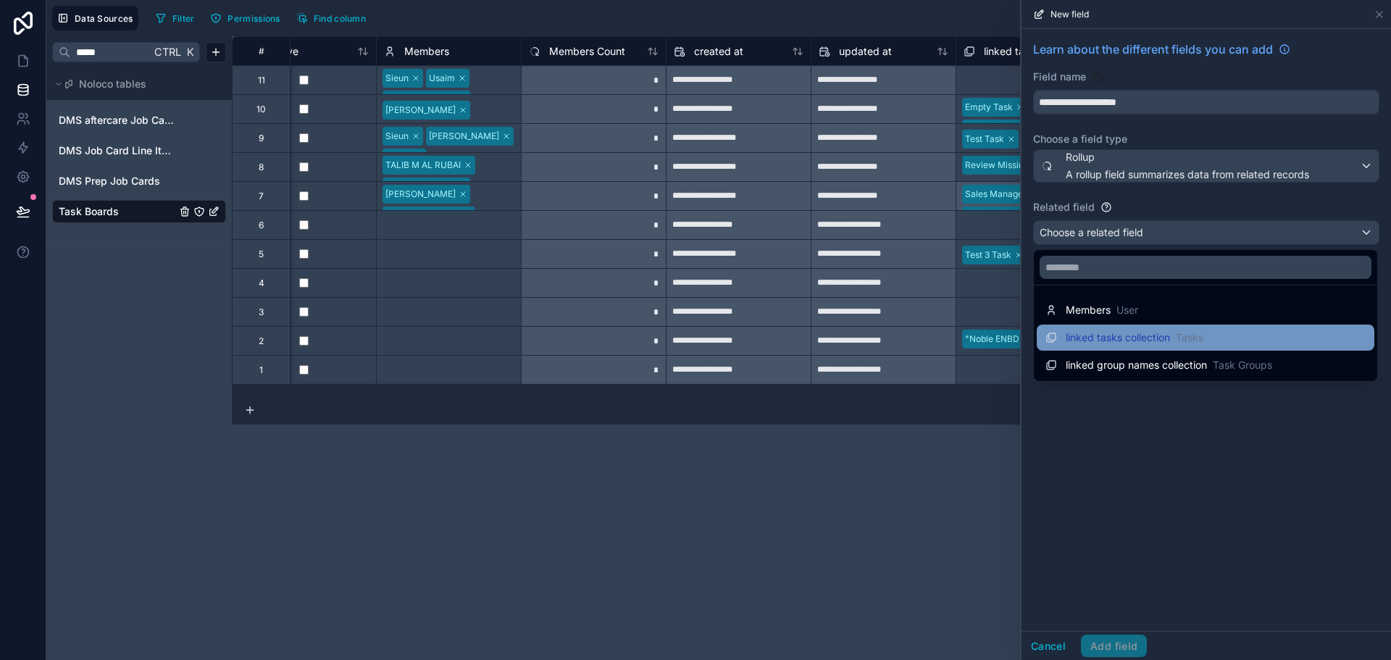
click at [1099, 347] on div "linked tasks collection Tasks" at bounding box center [1206, 338] width 338 height 26
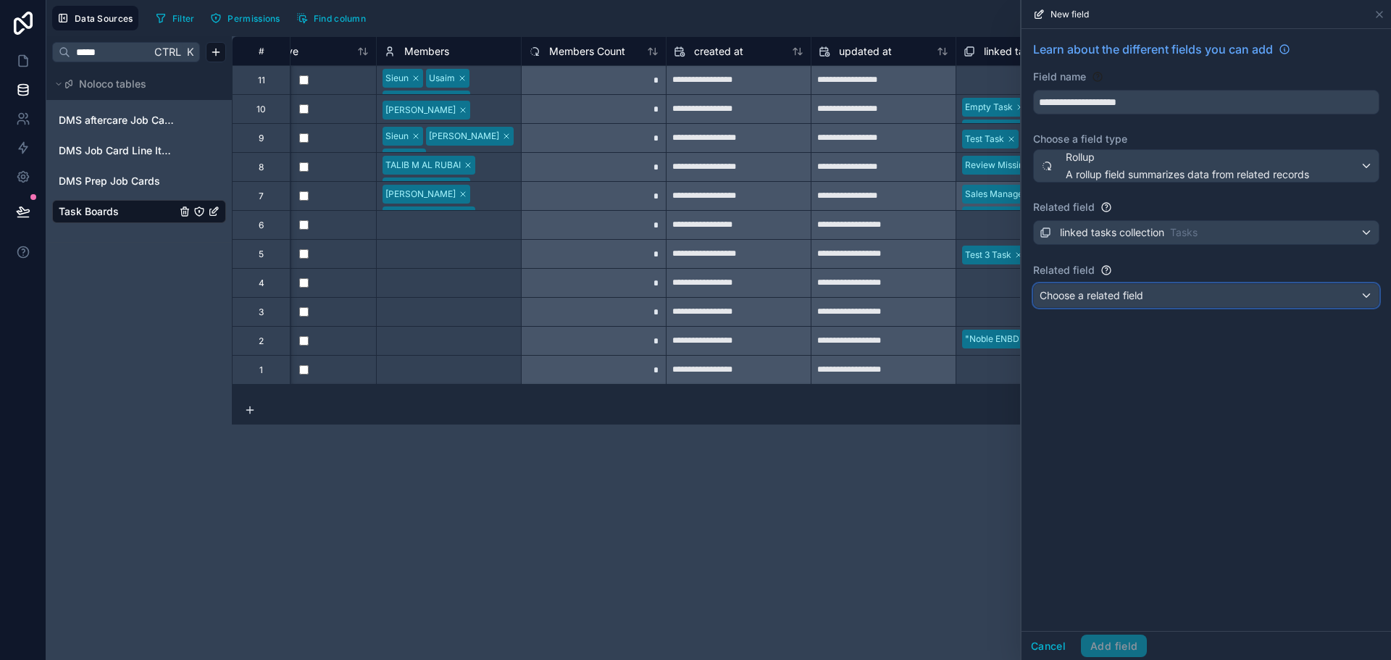
click at [1090, 302] on span "Choose a related field" at bounding box center [1092, 295] width 104 height 14
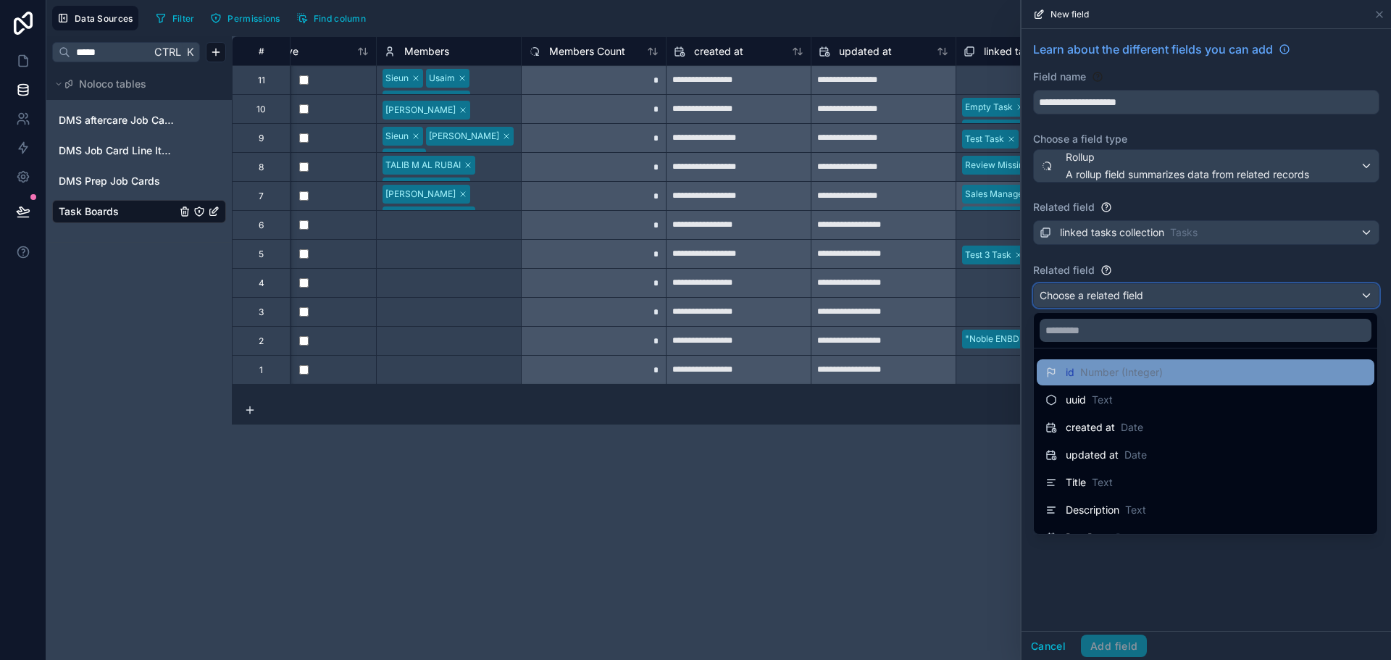
scroll to position [0, 0]
click at [1101, 375] on span "Number (Integer)" at bounding box center [1121, 373] width 83 height 14
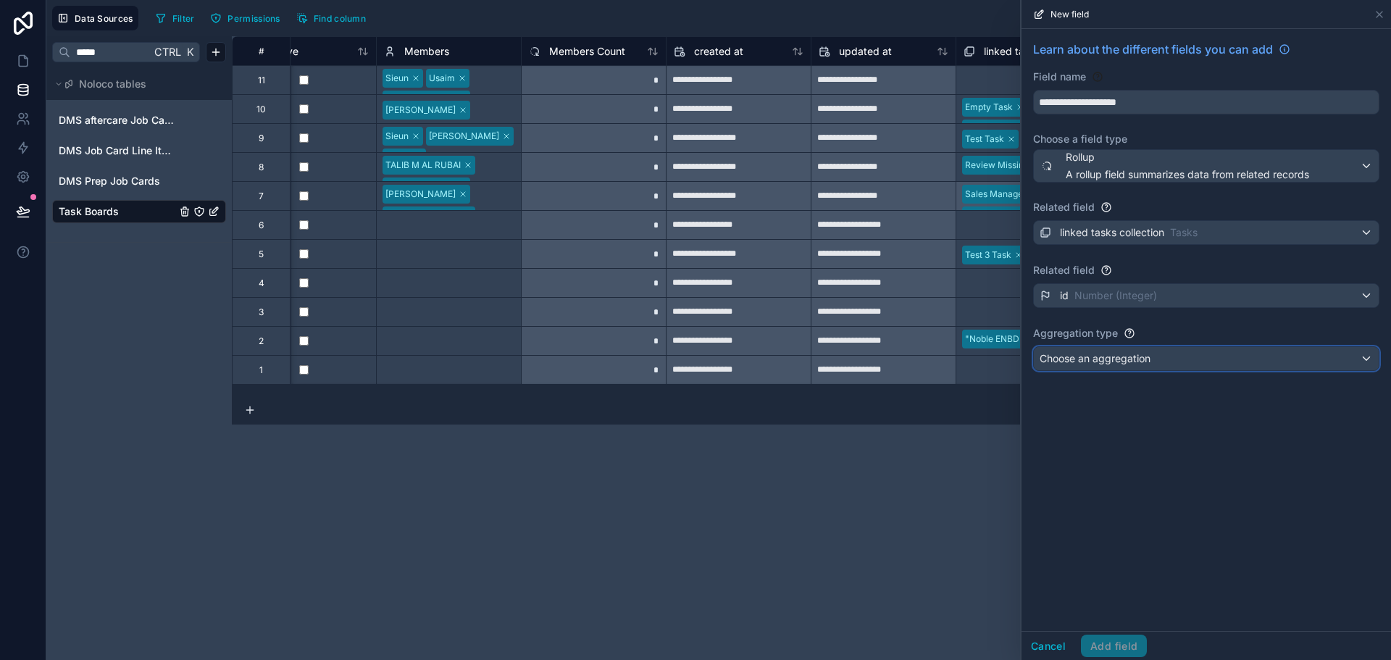
click at [1101, 362] on span "Choose an aggregation" at bounding box center [1095, 358] width 111 height 12
